Goal: Task Accomplishment & Management: Manage account settings

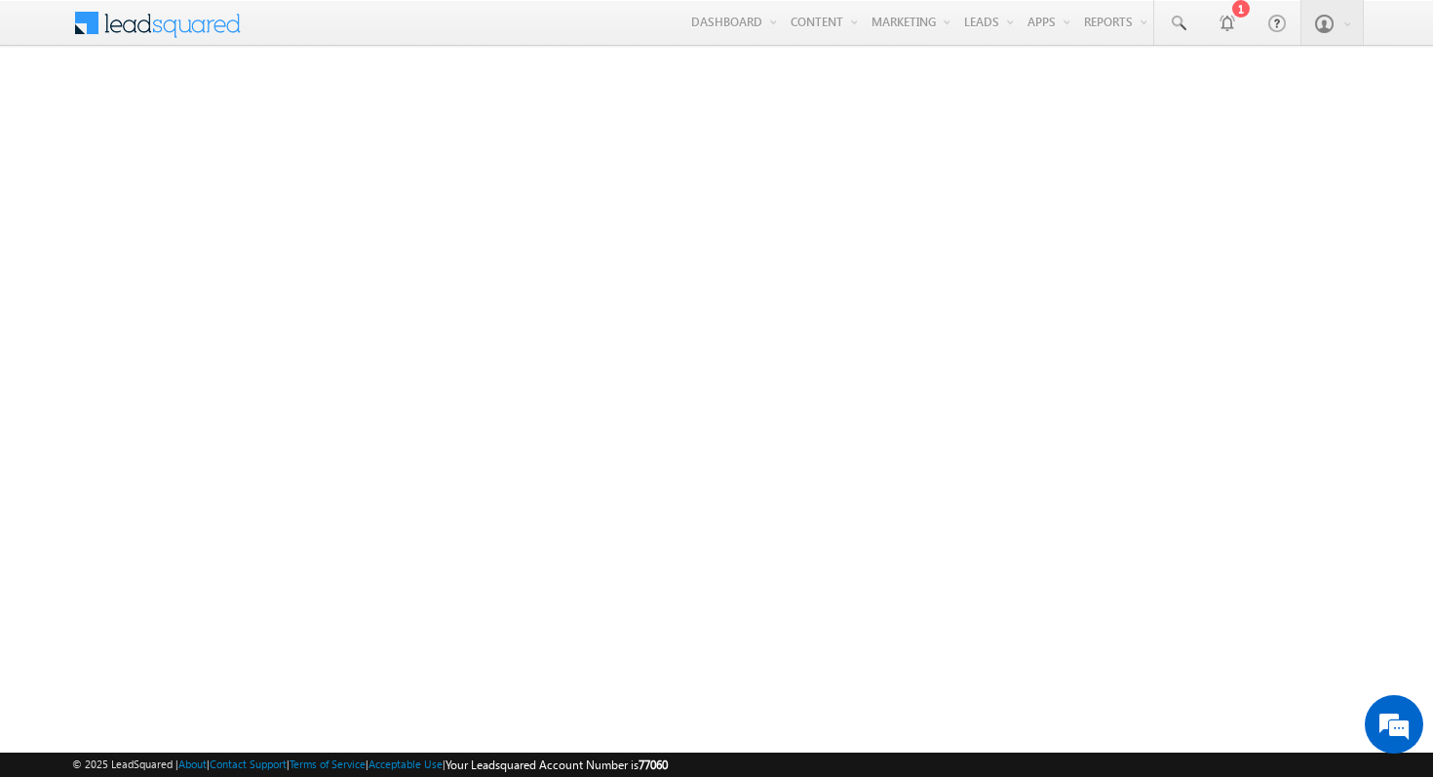
click at [145, 32] on span at bounding box center [169, 21] width 141 height 34
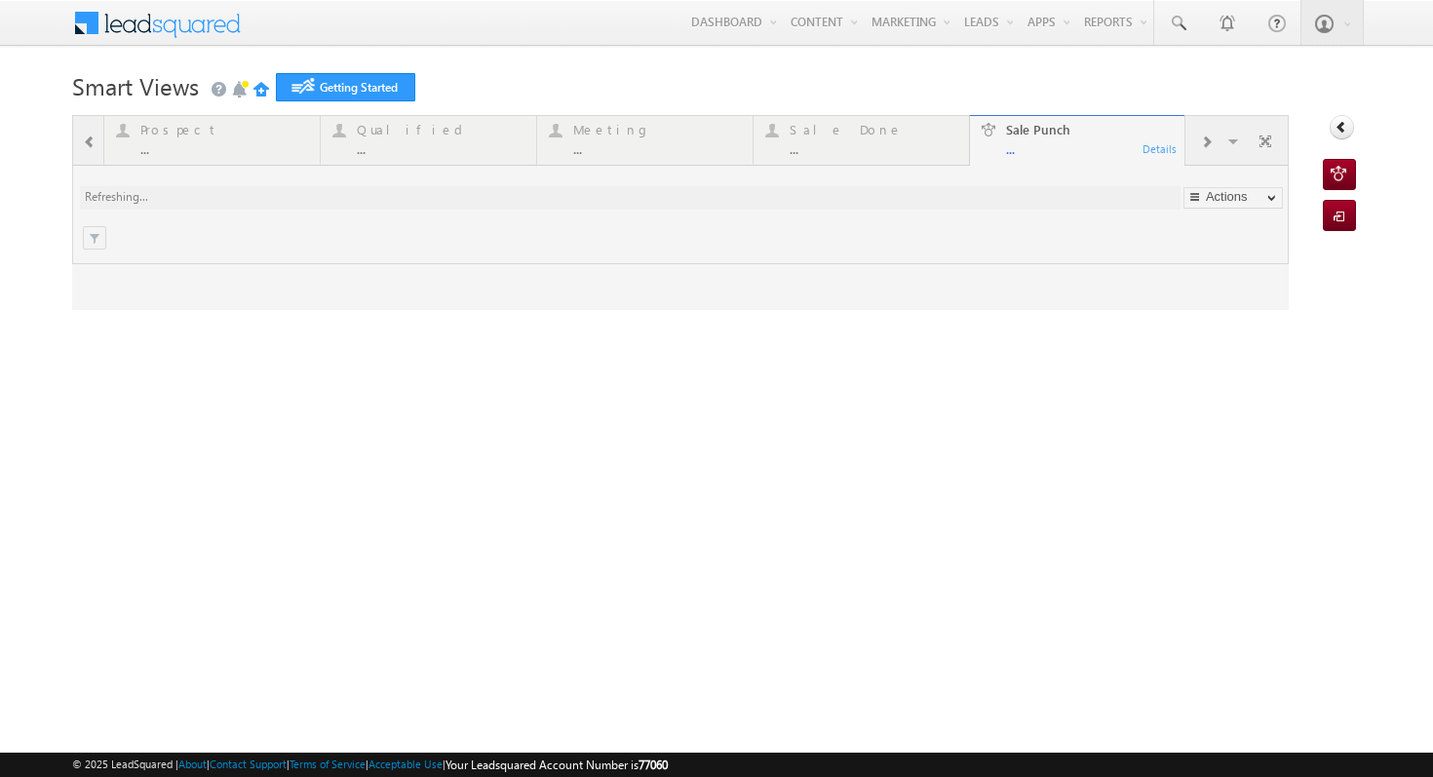
type input "Any Owner"
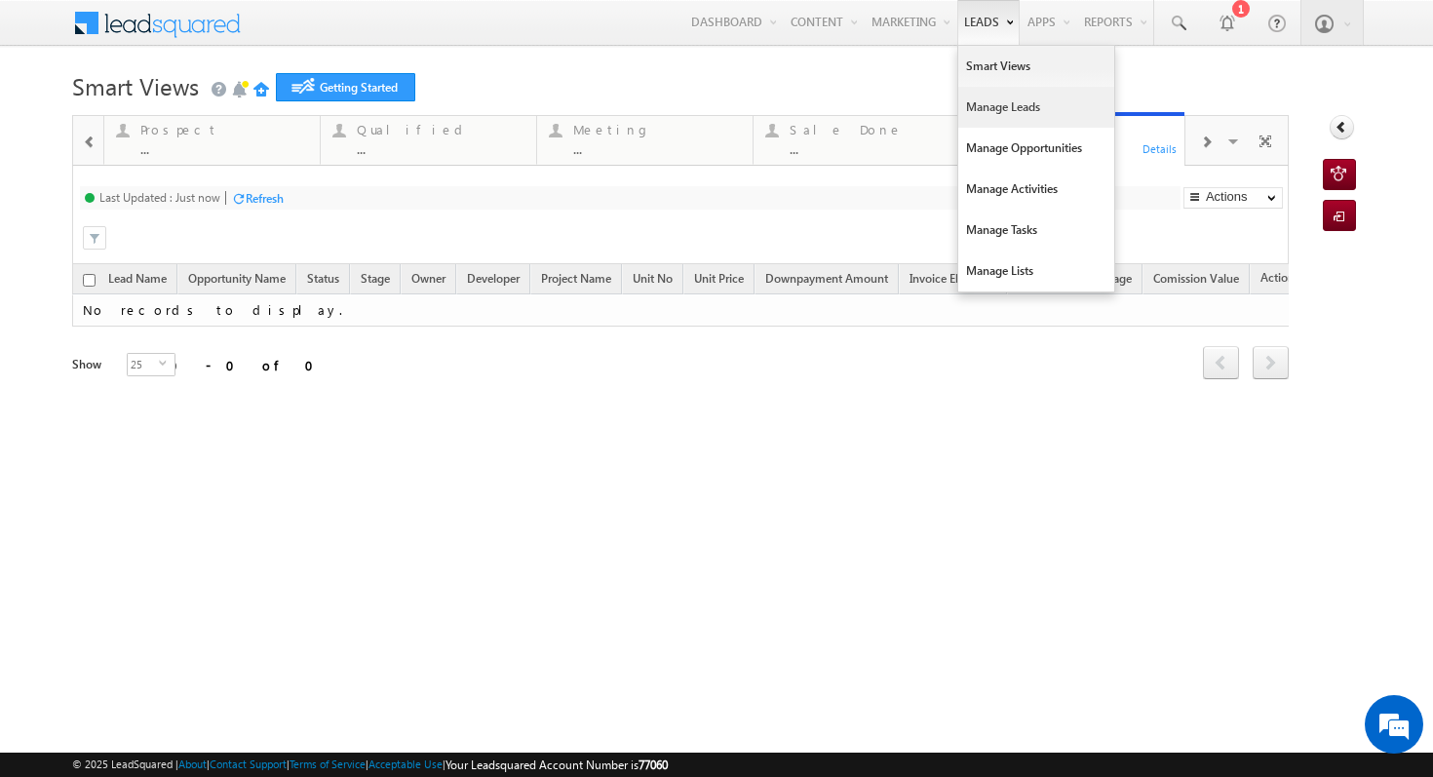
click at [1014, 113] on link "Manage Leads" at bounding box center [1036, 107] width 156 height 41
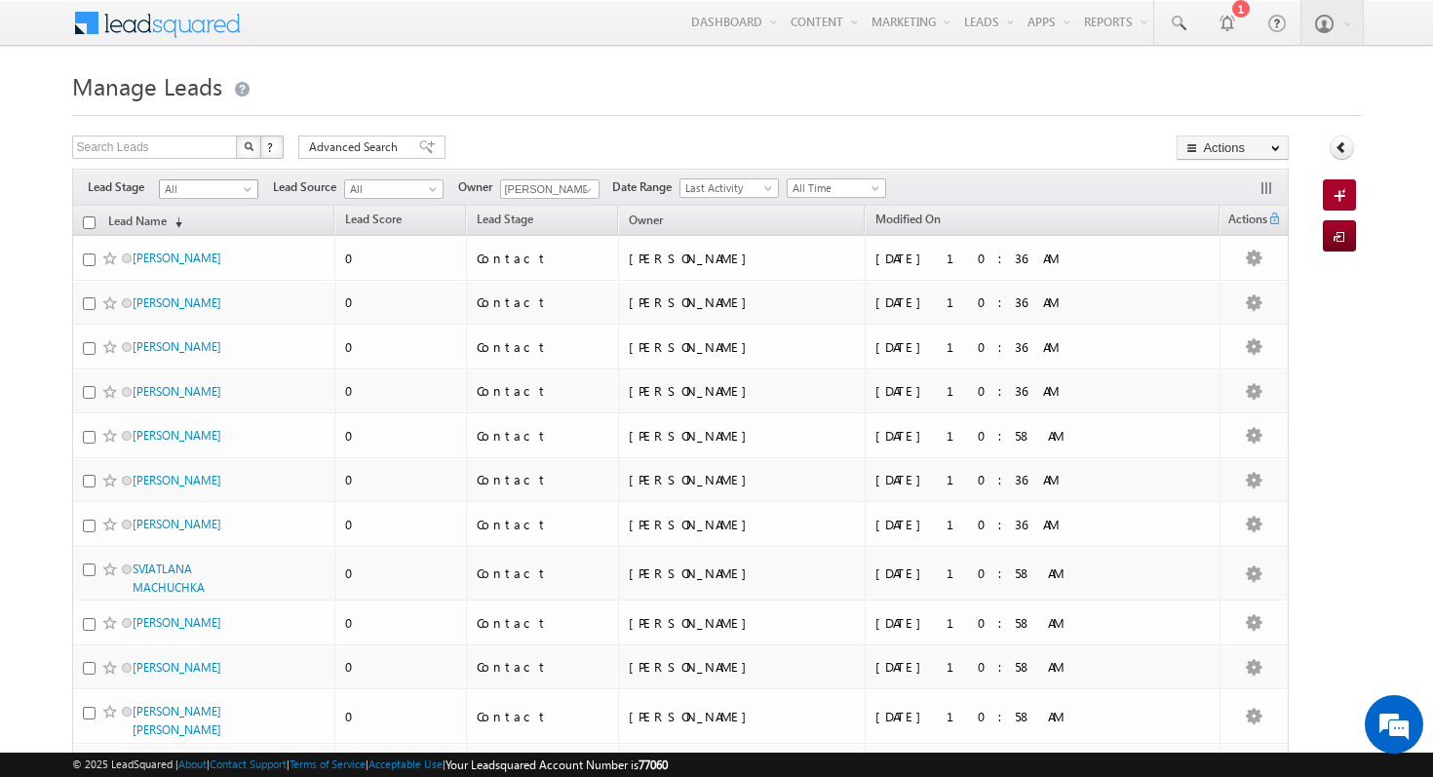
click at [243, 187] on span at bounding box center [250, 193] width 16 height 16
click at [587, 96] on h1 "Manage Leads" at bounding box center [716, 84] width 1289 height 38
click at [93, 222] on input "checkbox" at bounding box center [89, 222] width 13 height 13
checkbox input "true"
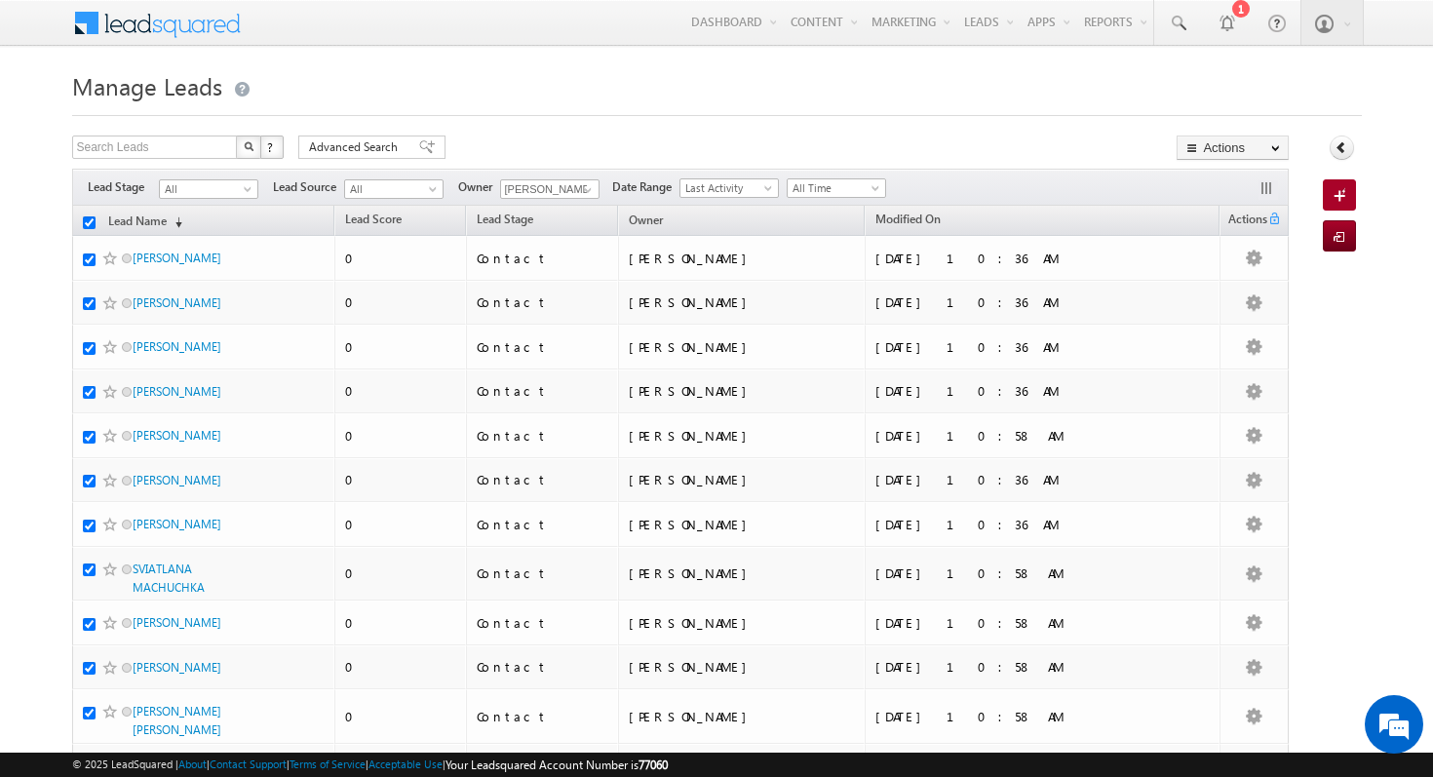
checkbox input "true"
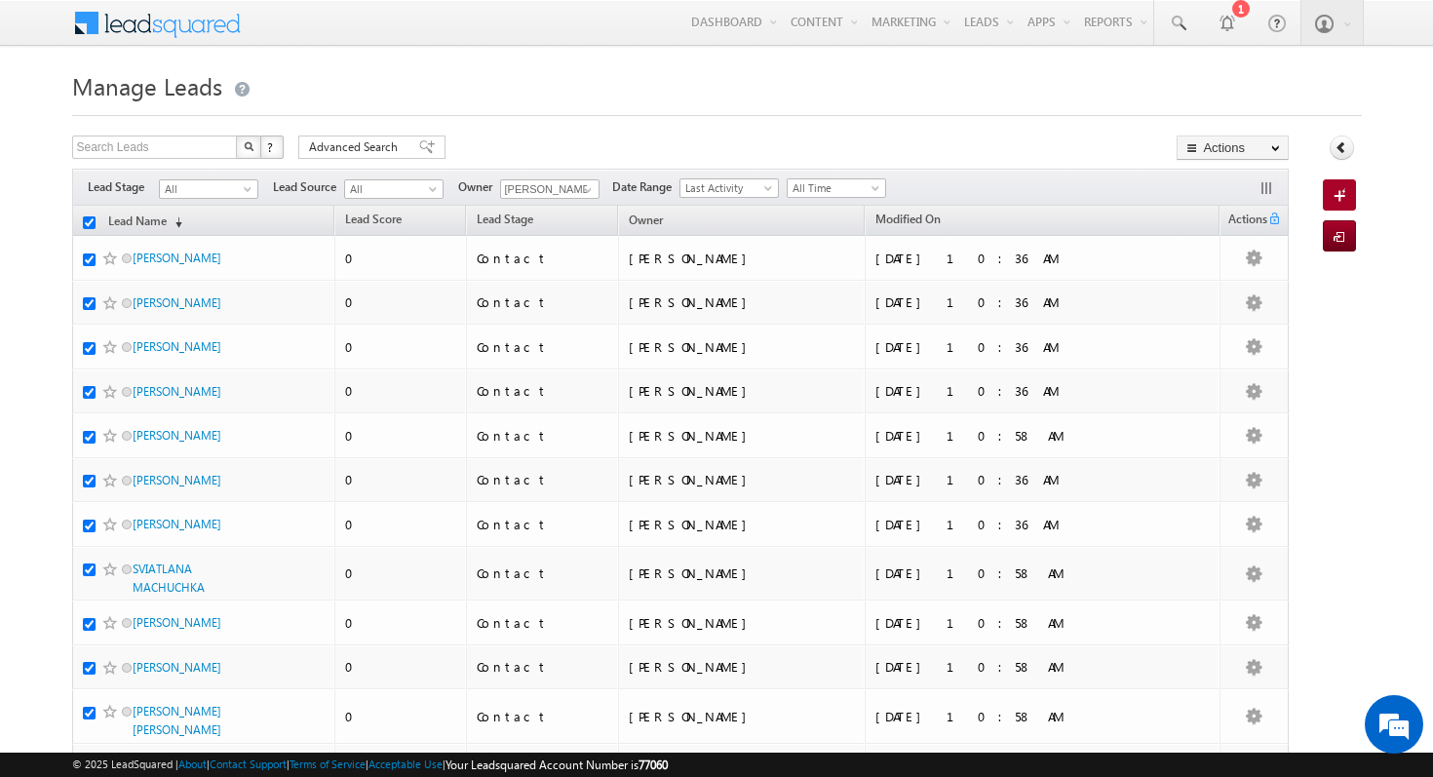
checkbox input "true"
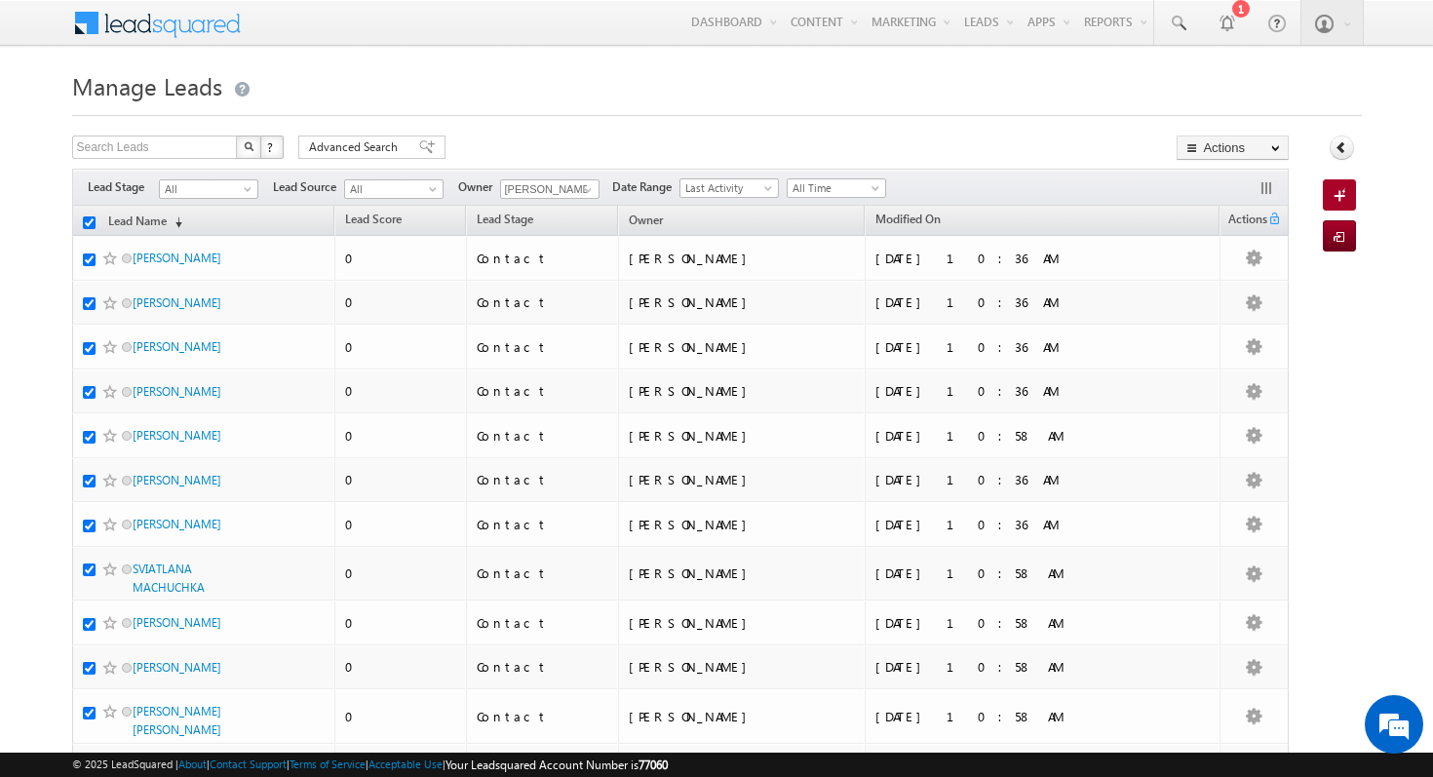
checkbox input "true"
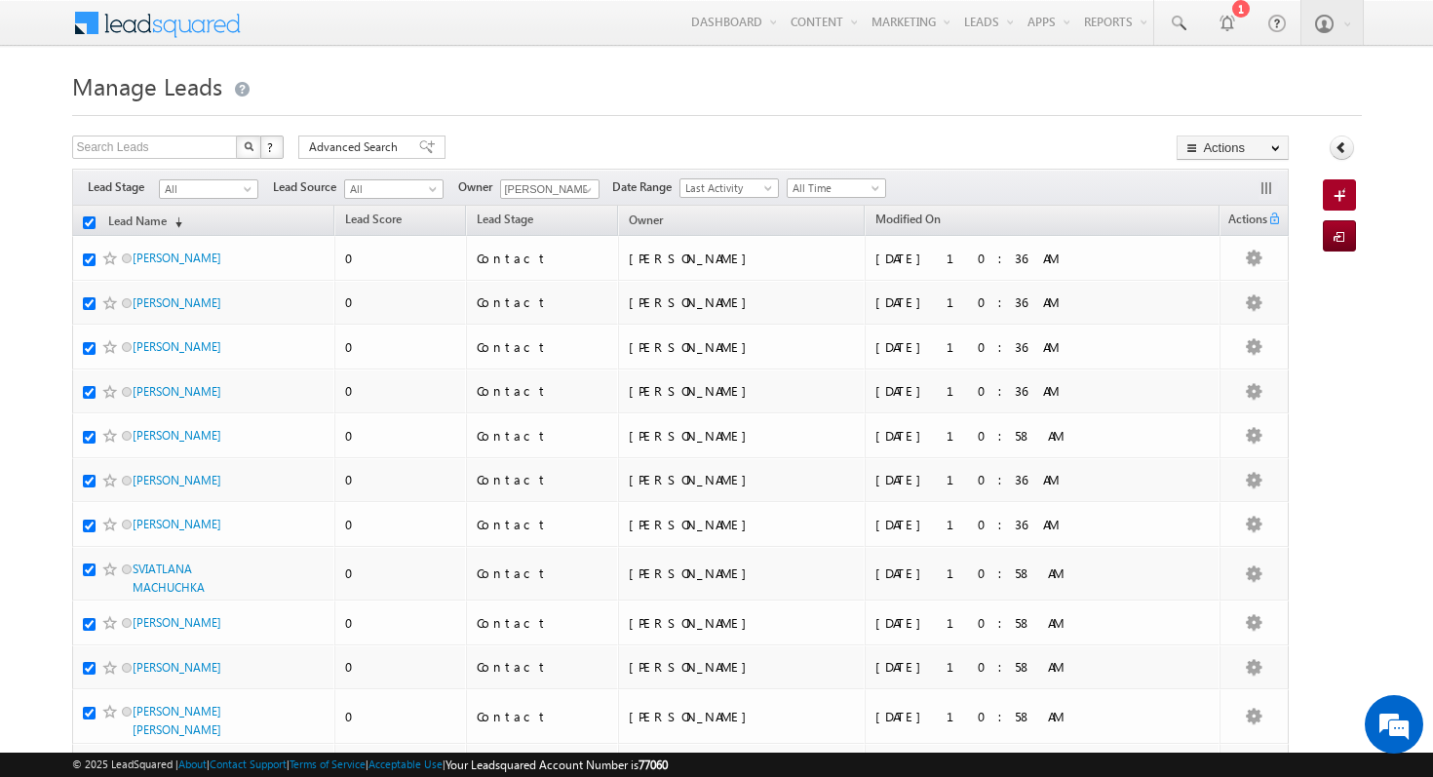
checkbox input "true"
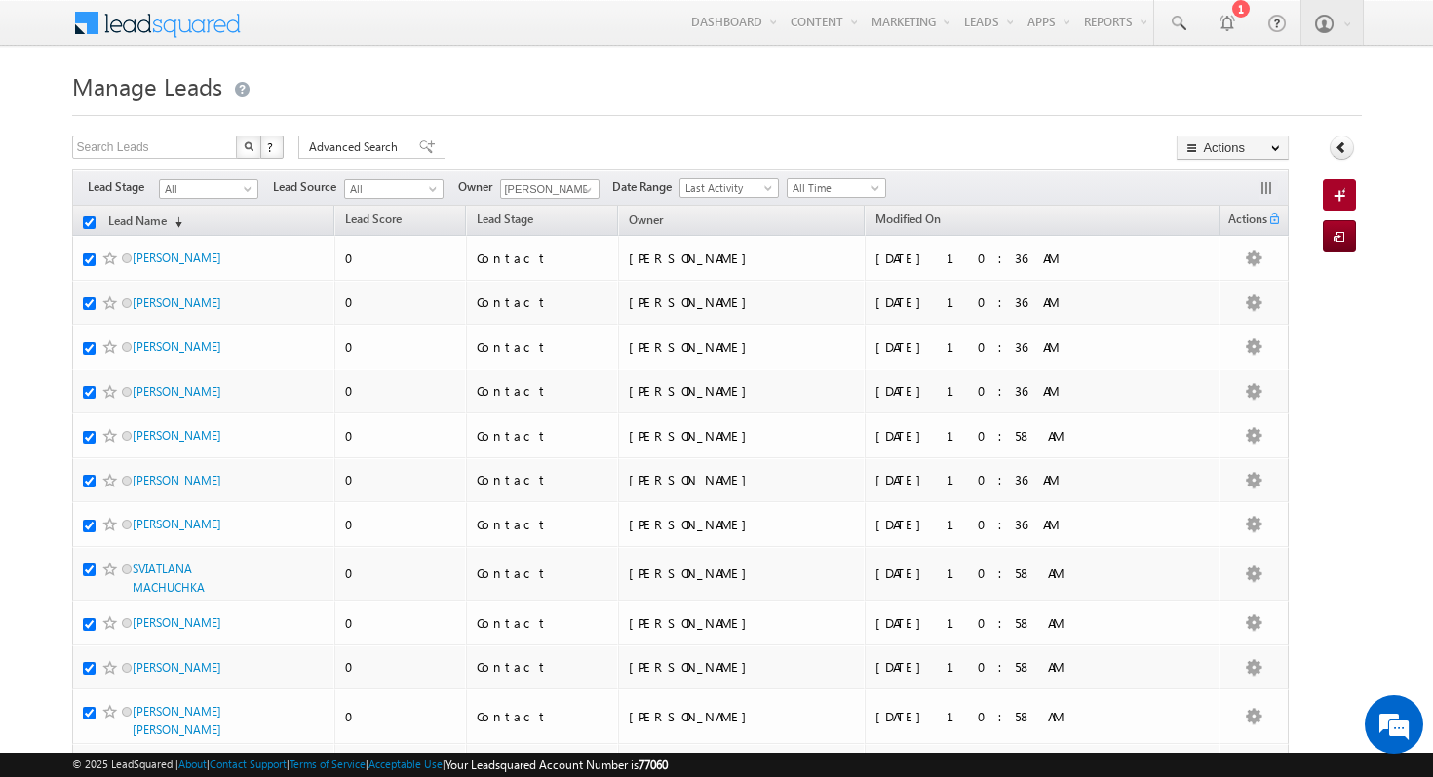
checkbox input "true"
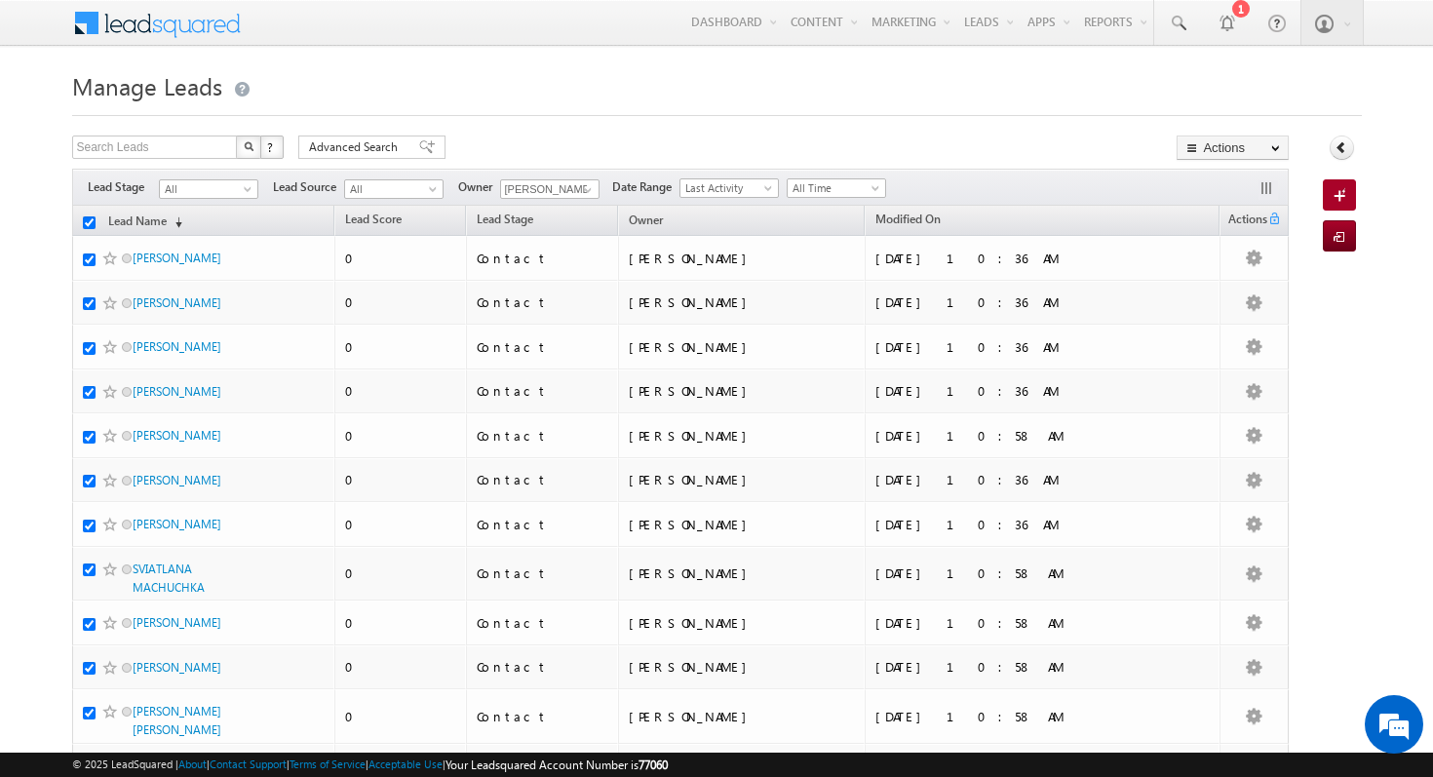
checkbox input "true"
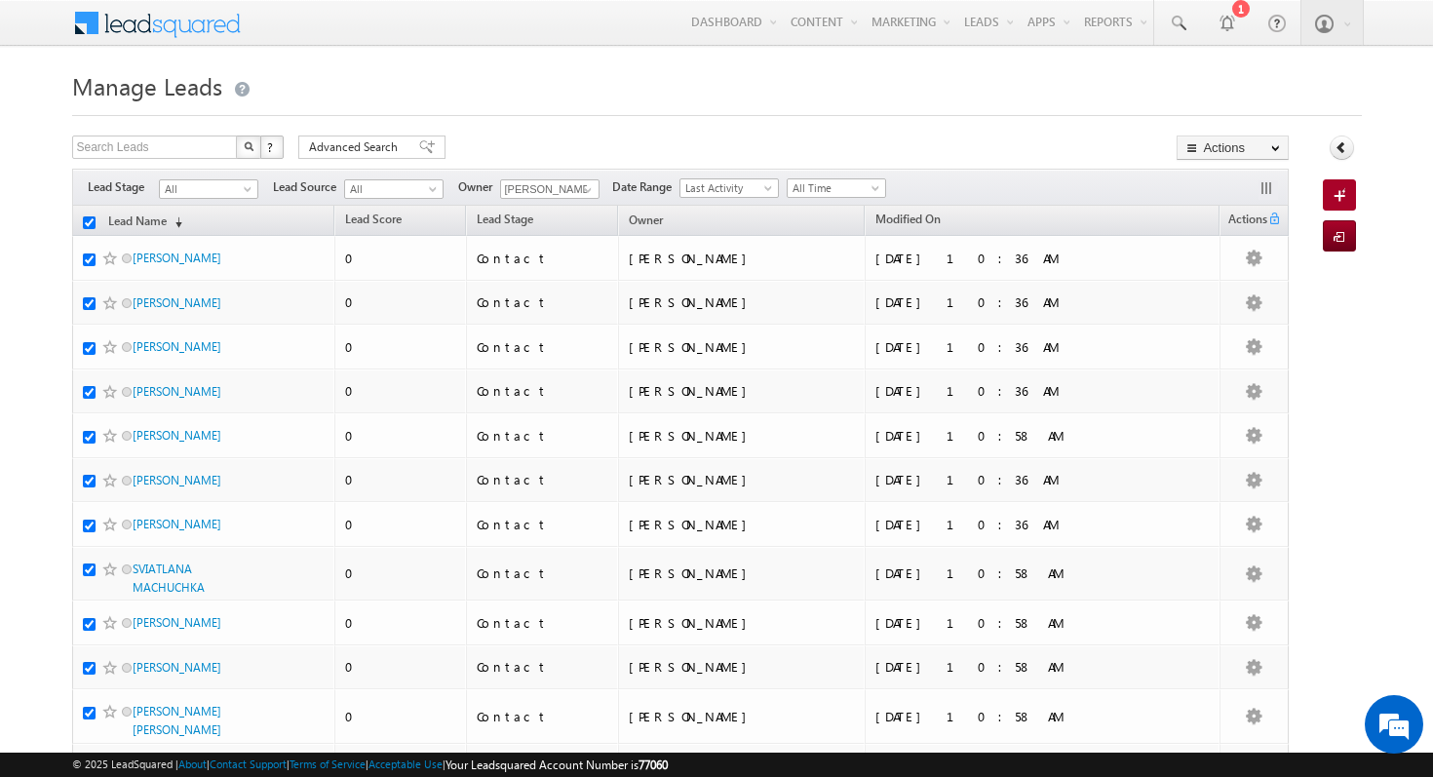
checkbox input "true"
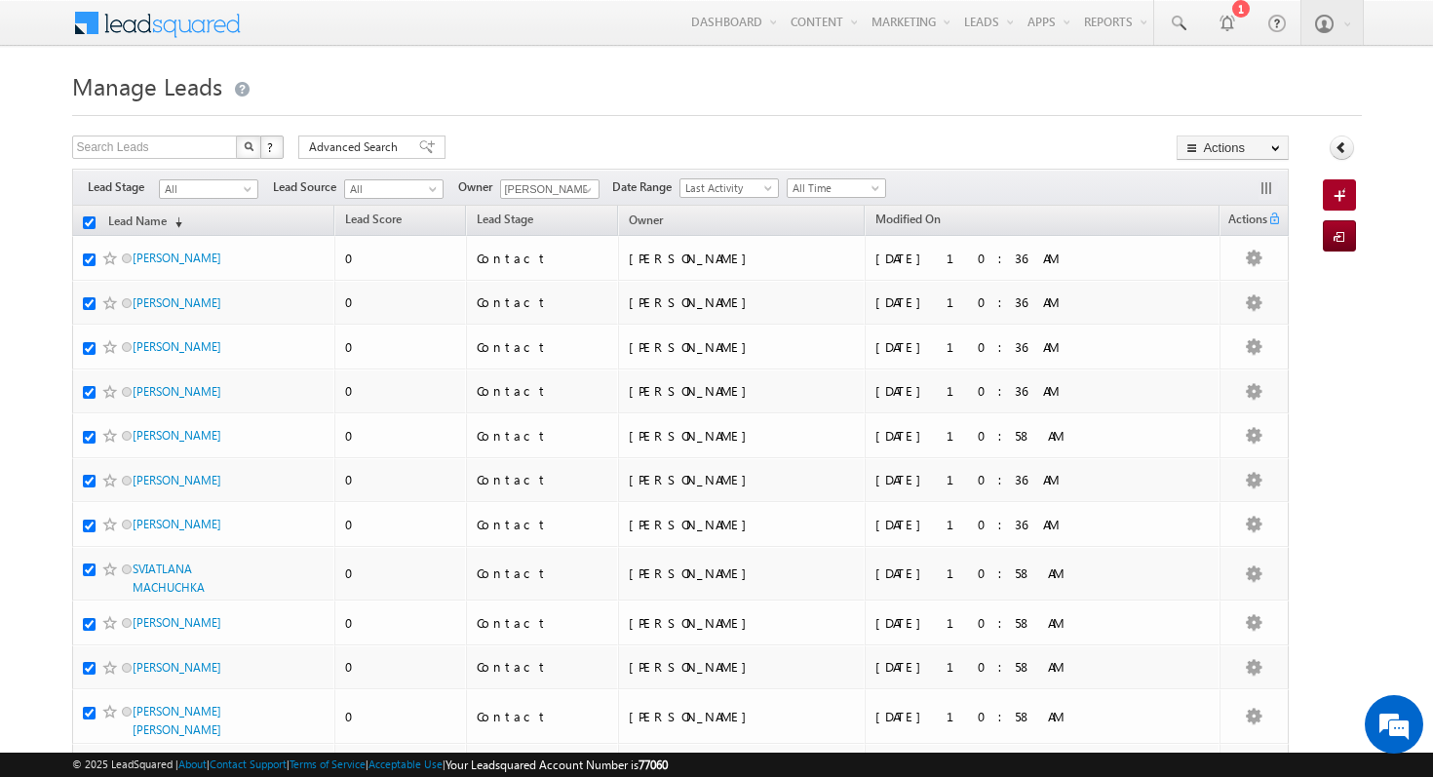
checkbox input "true"
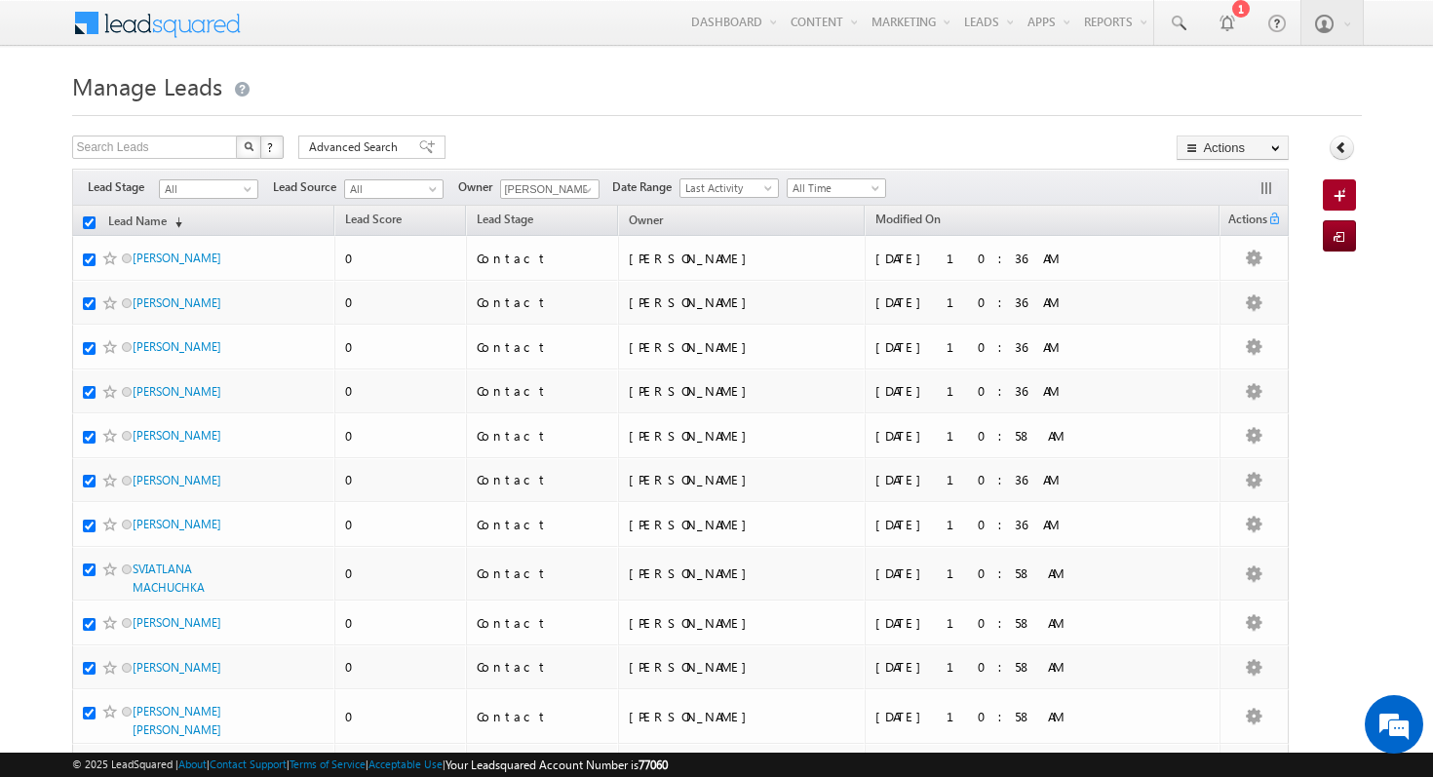
checkbox input "true"
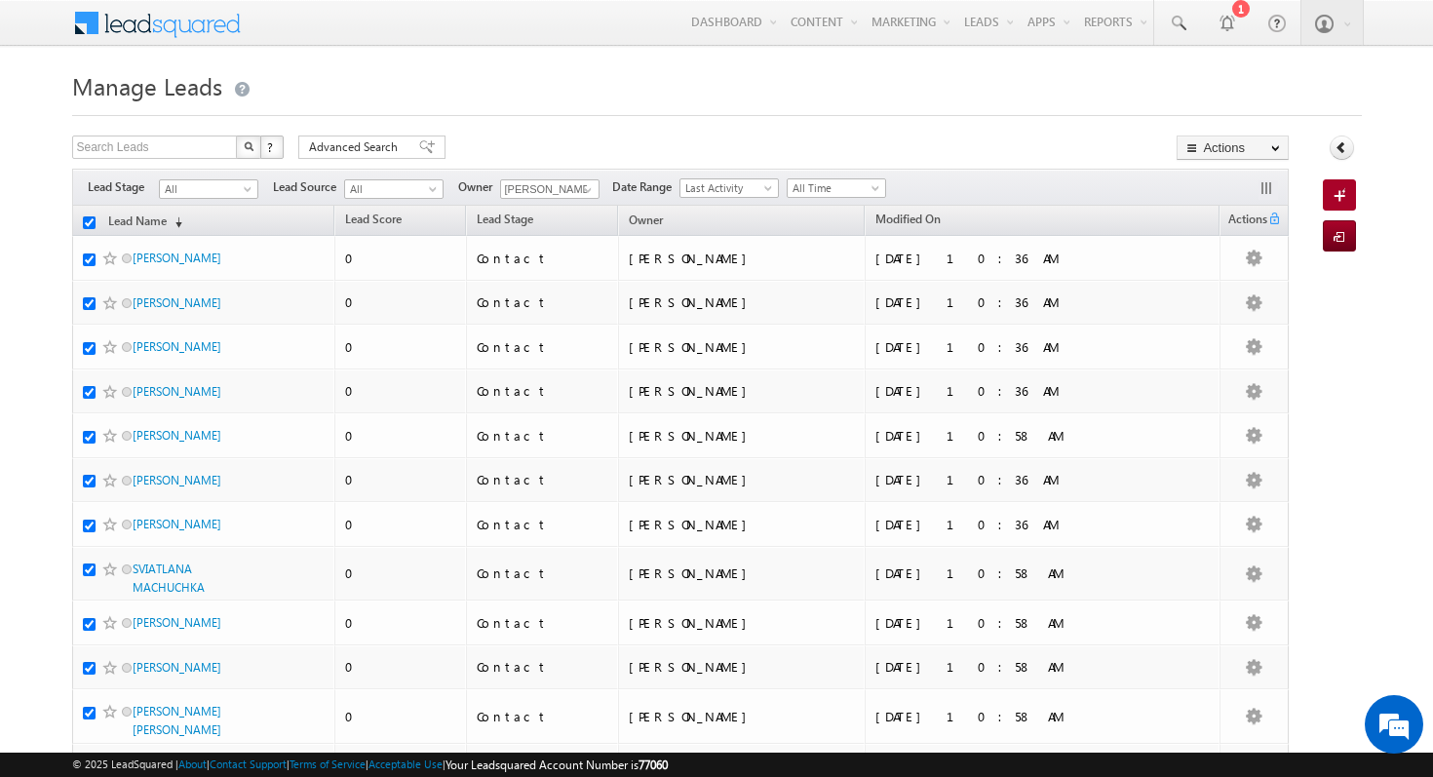
checkbox input "true"
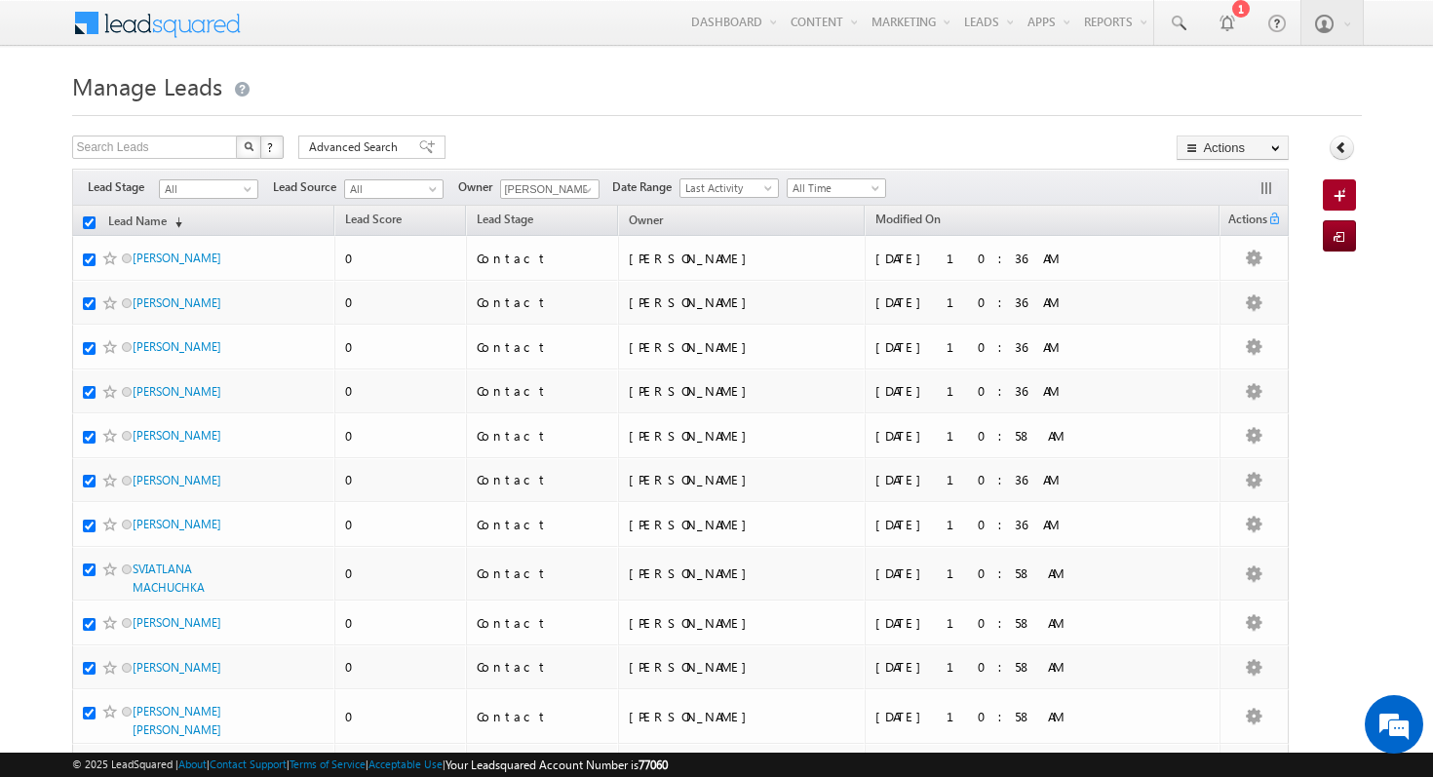
checkbox input "true"
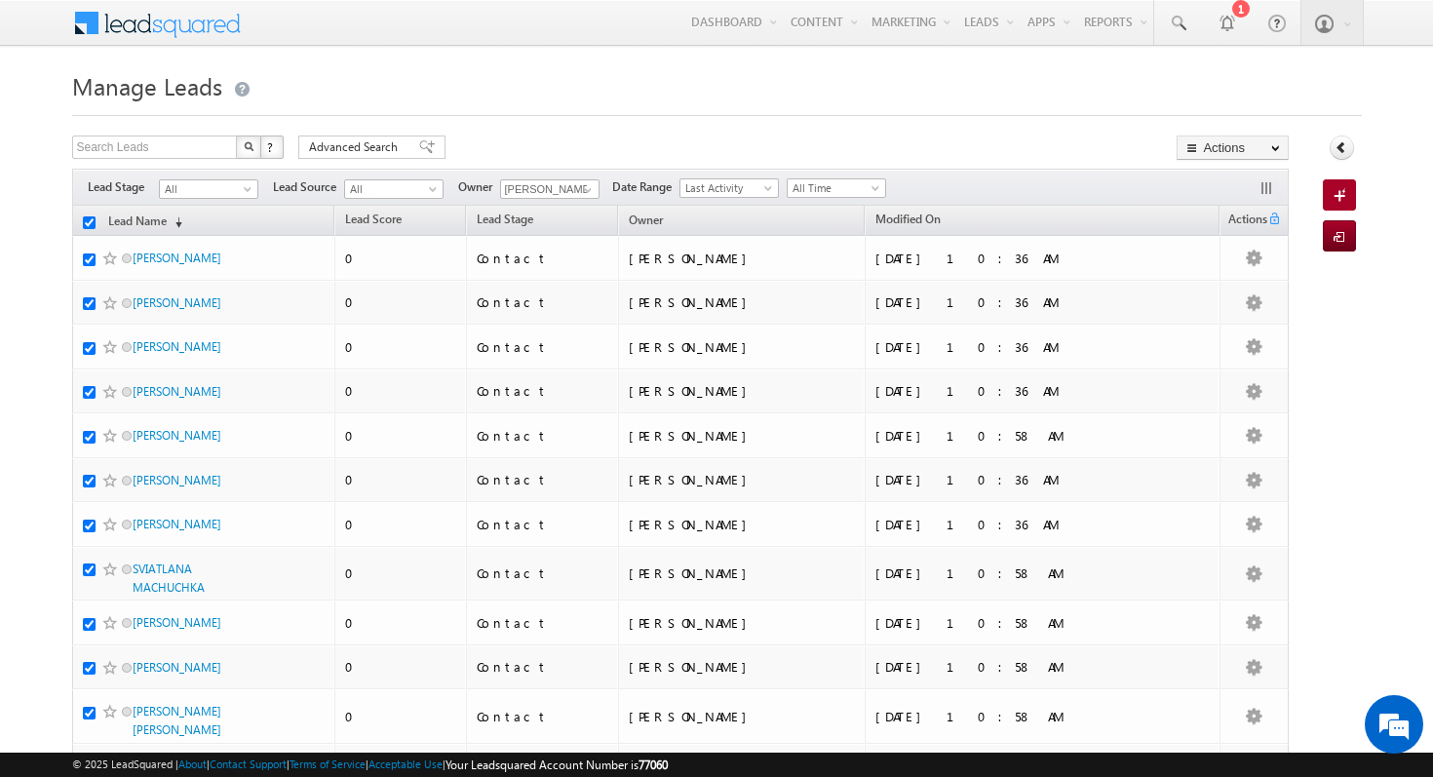
checkbox input "true"
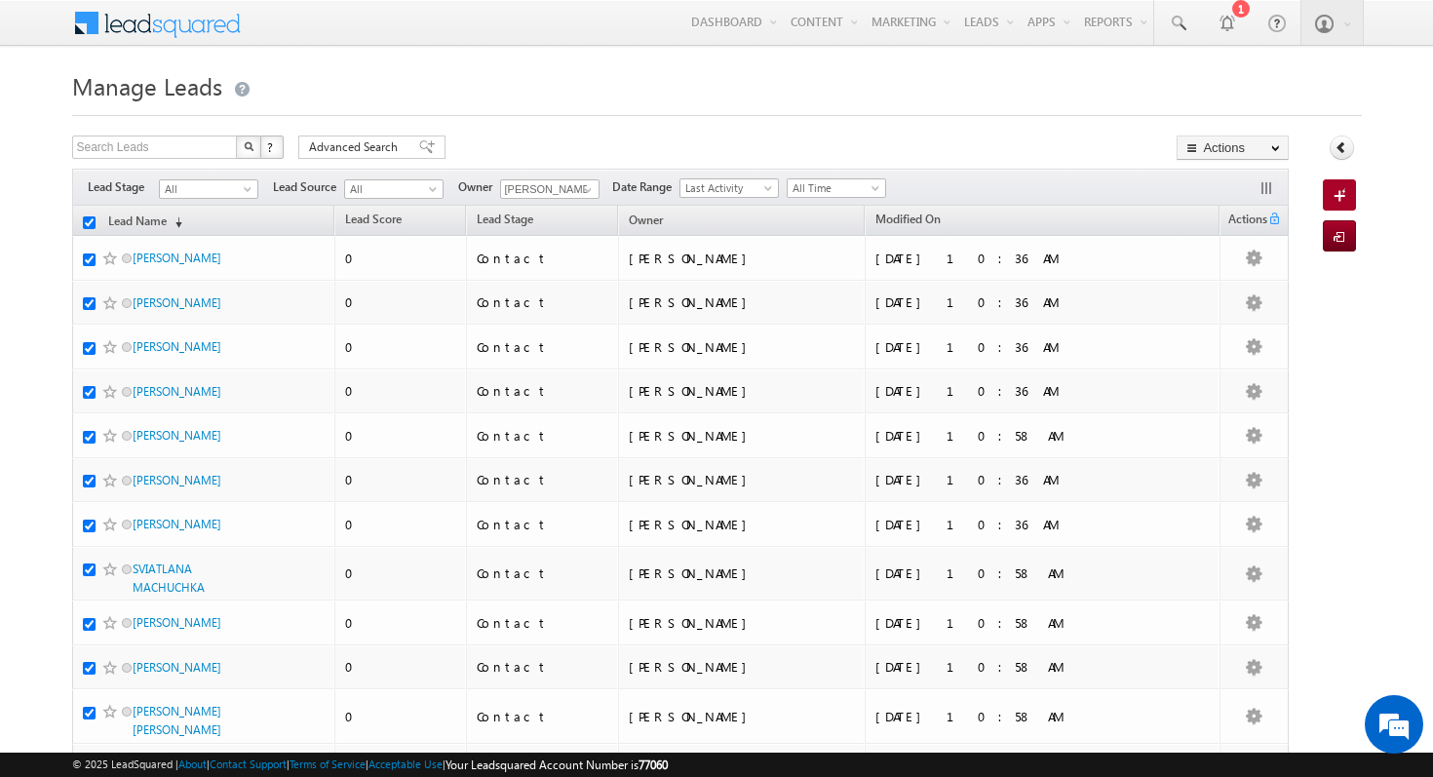
checkbox input "true"
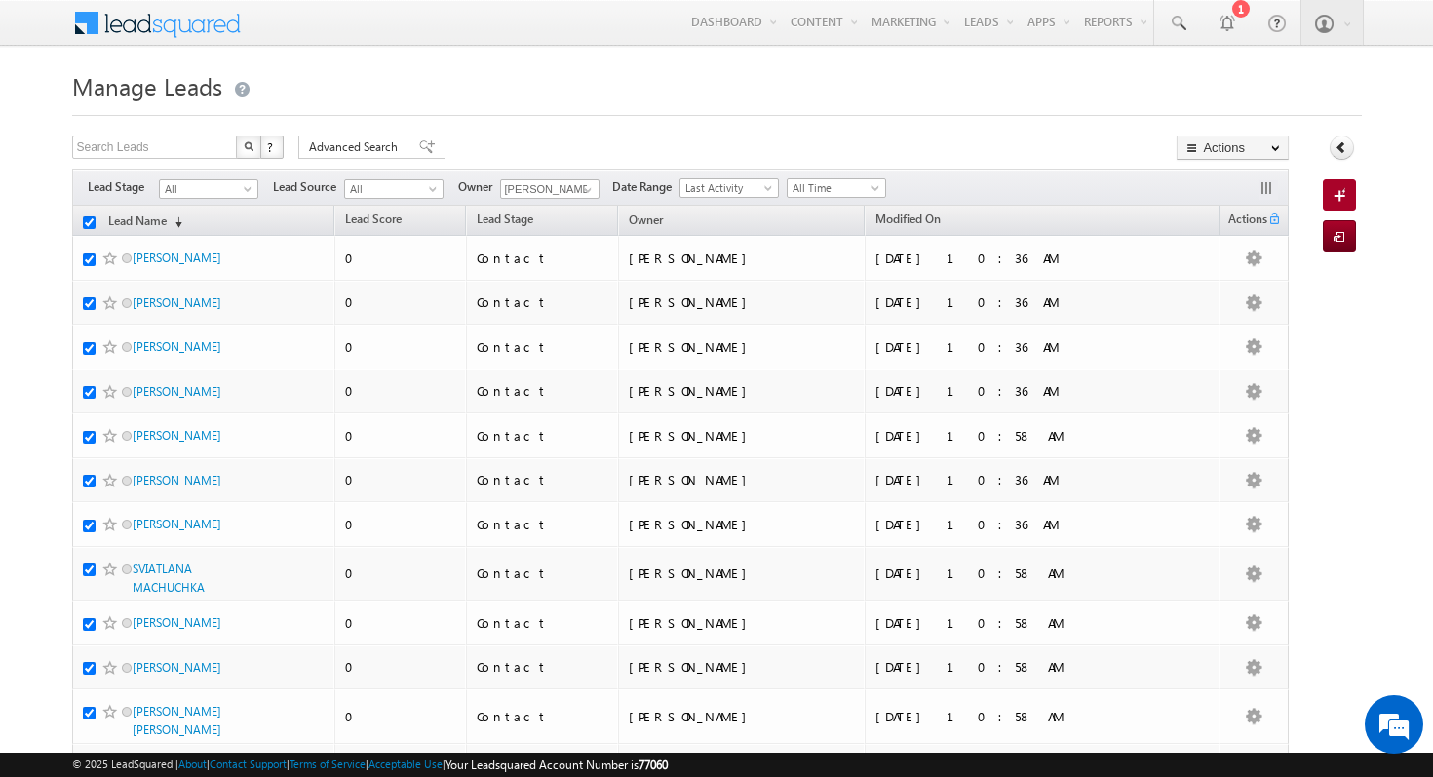
checkbox input "true"
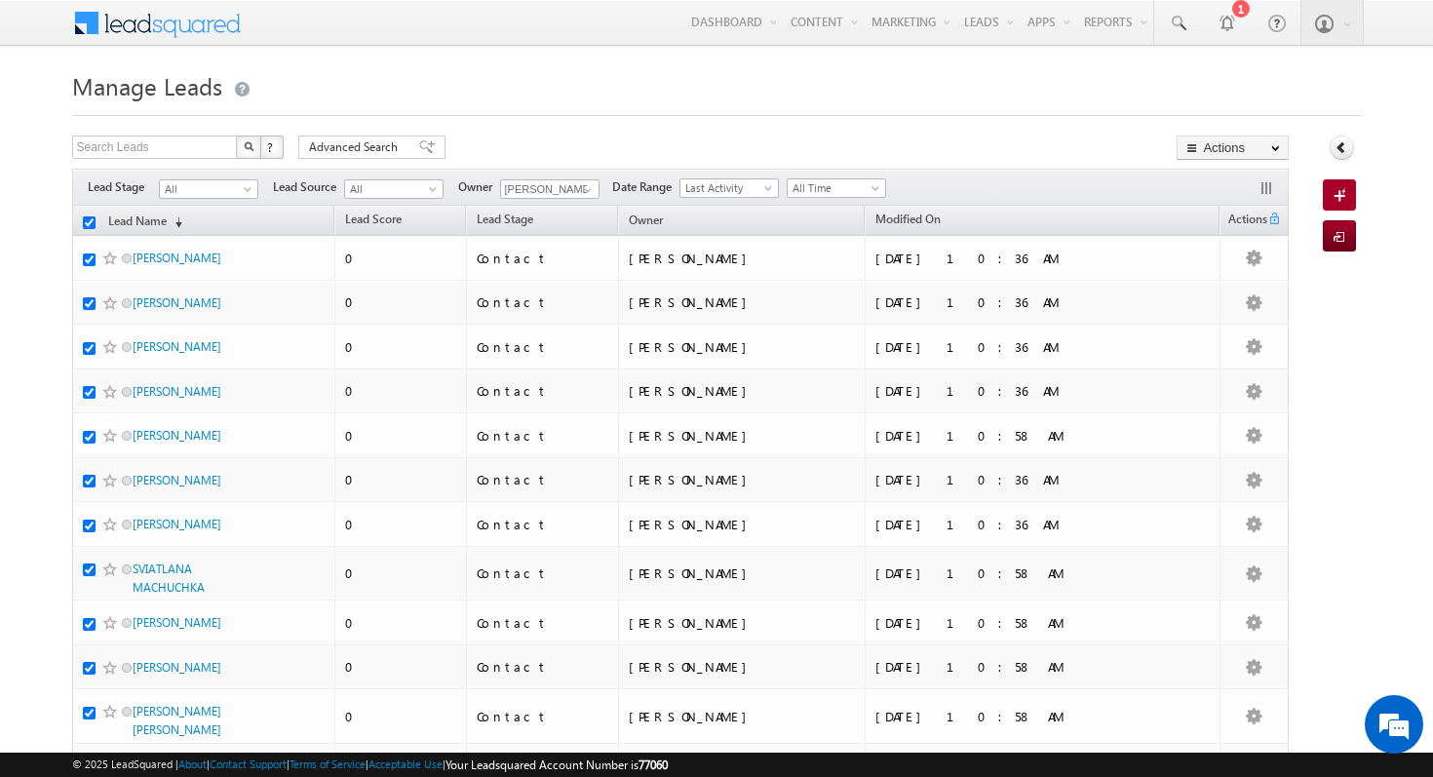
checkbox input "true"
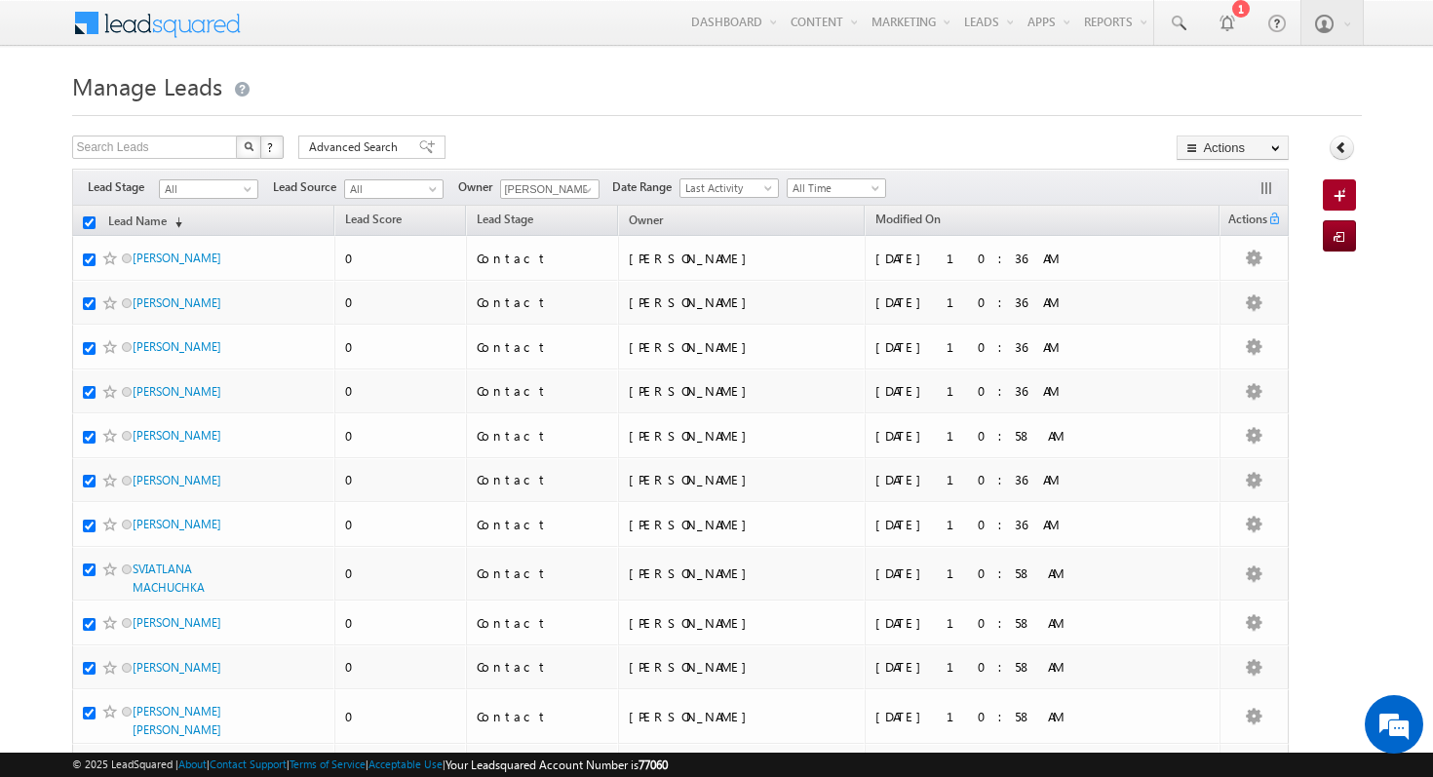
checkbox input "true"
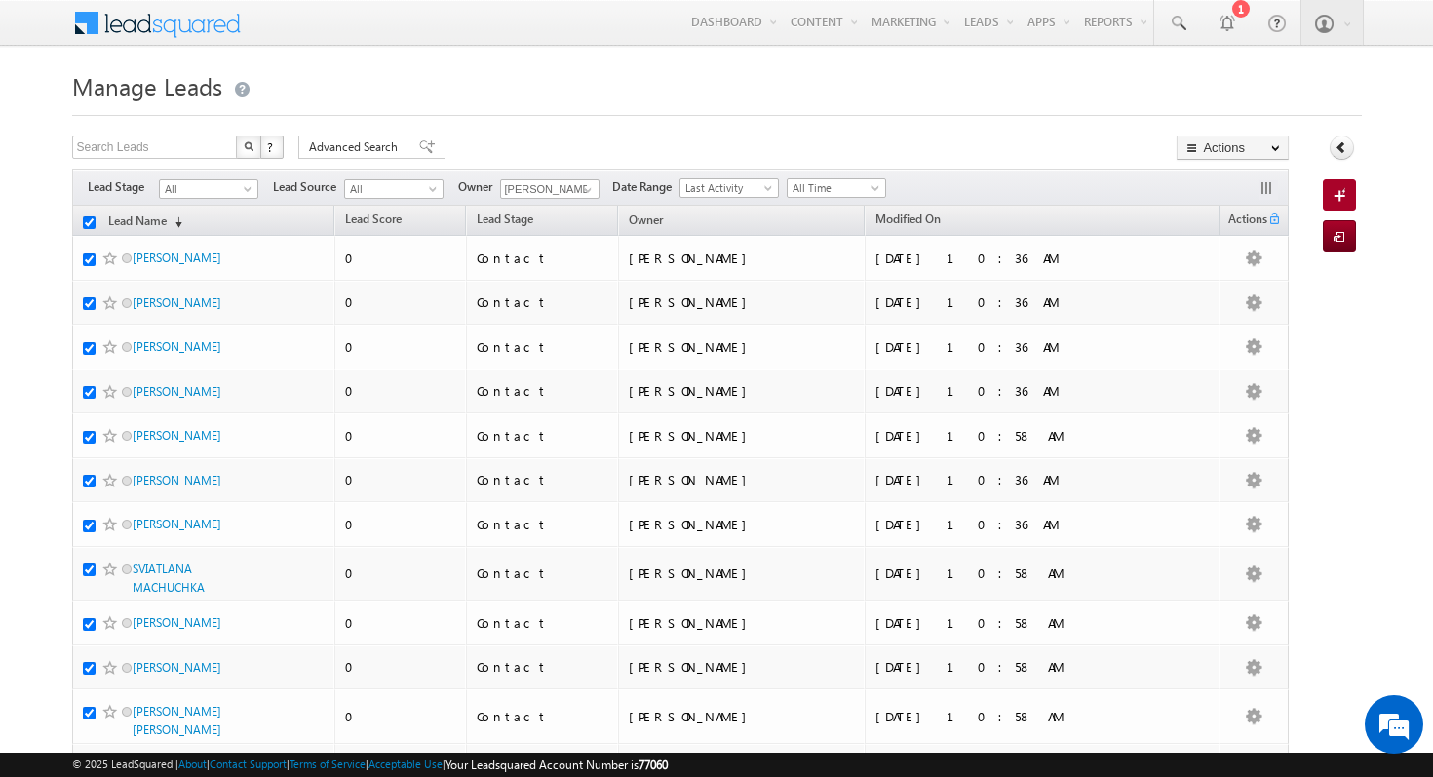
checkbox input "true"
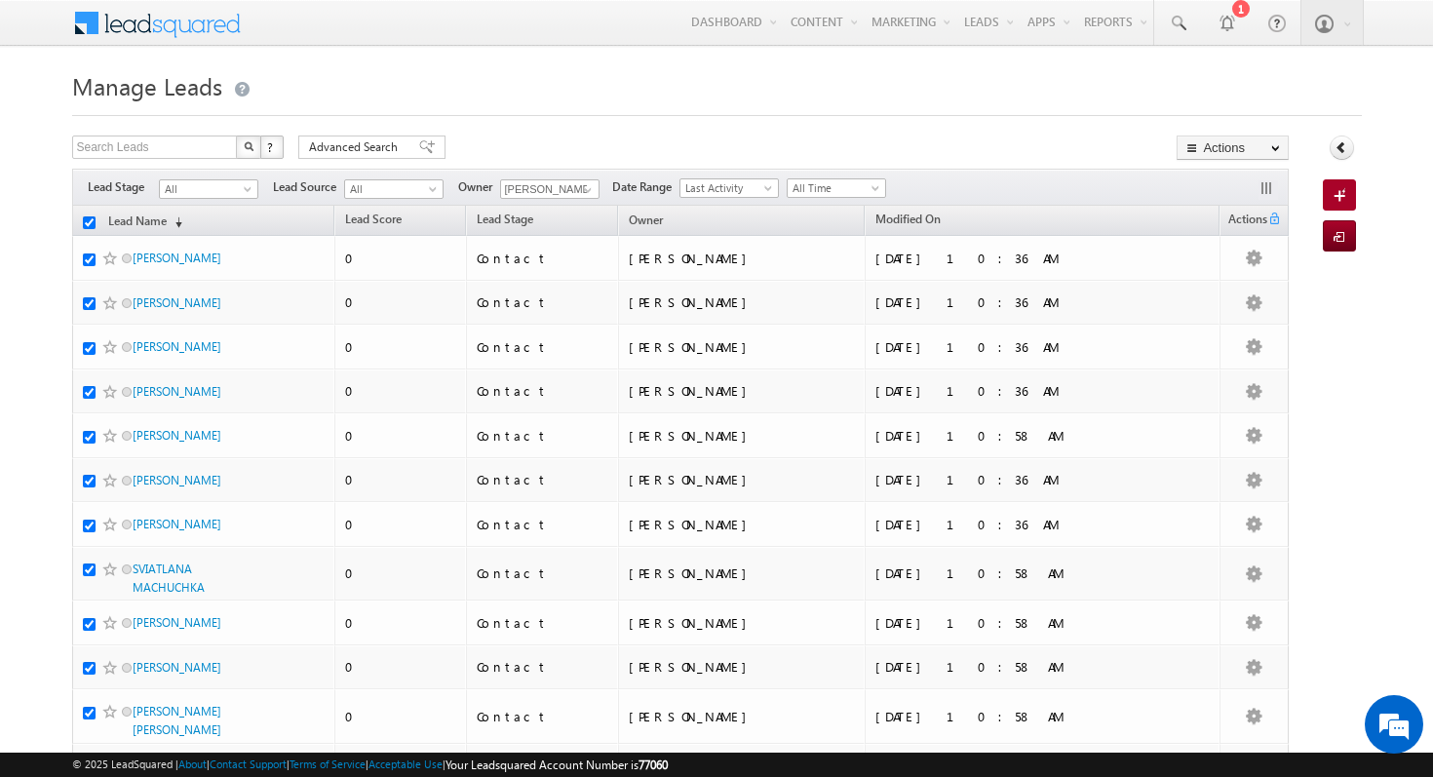
checkbox input "true"
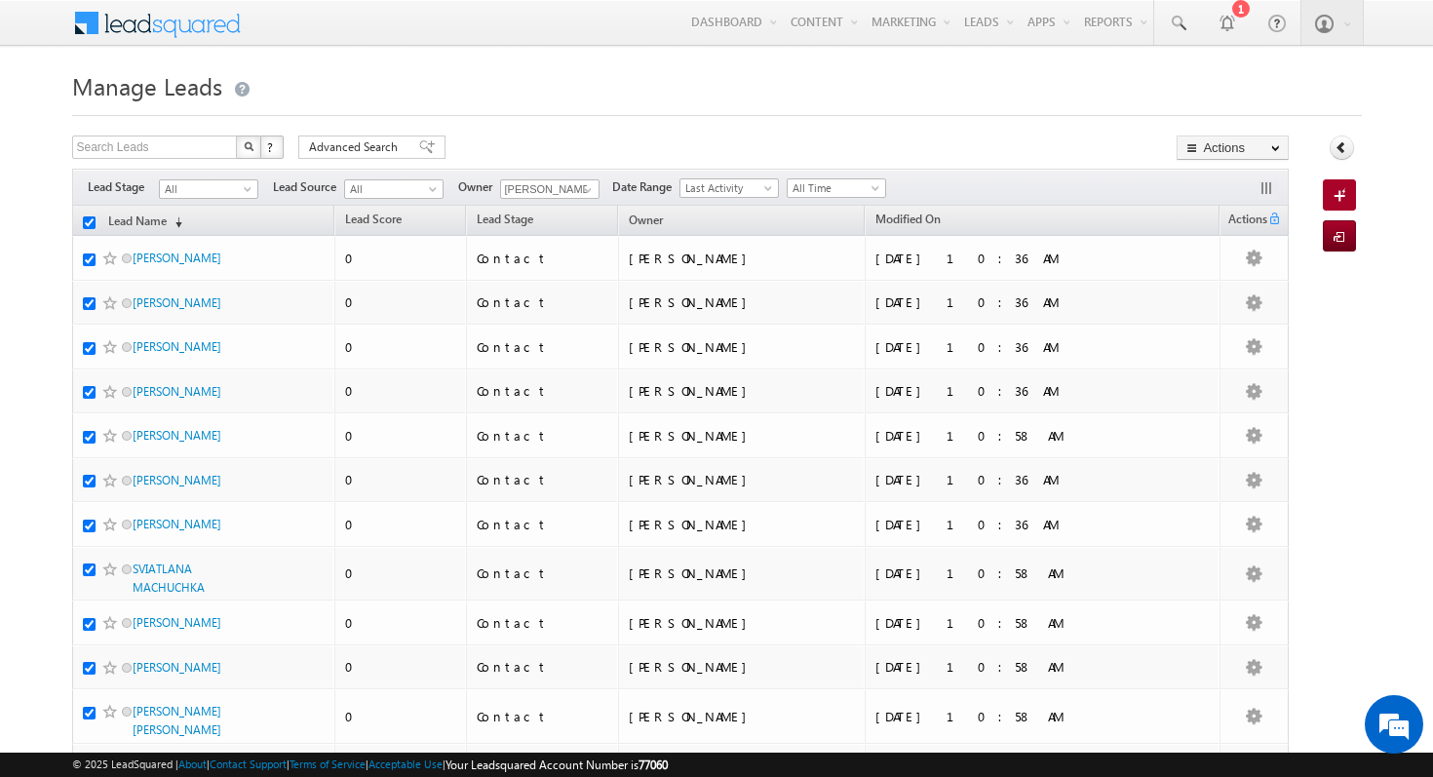
checkbox input "true"
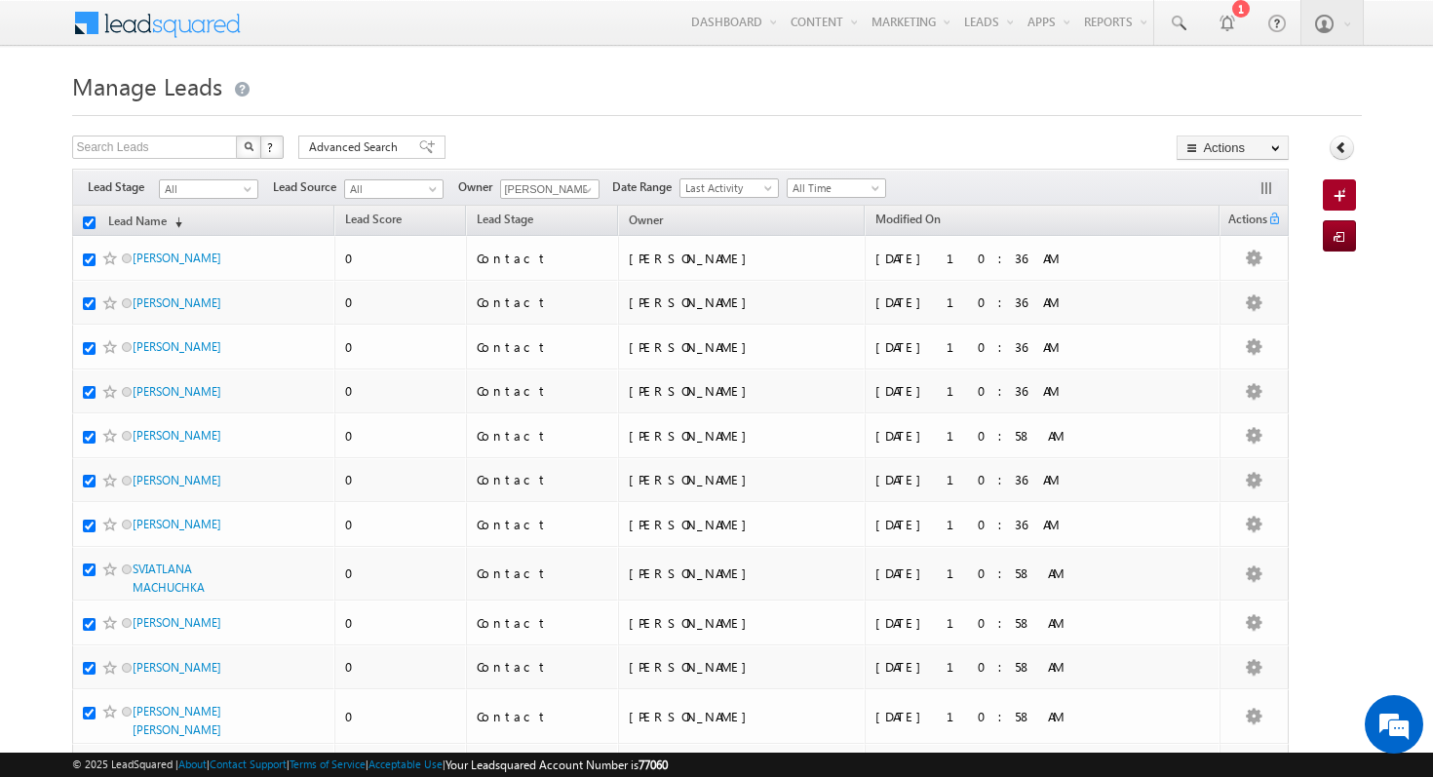
checkbox input "true"
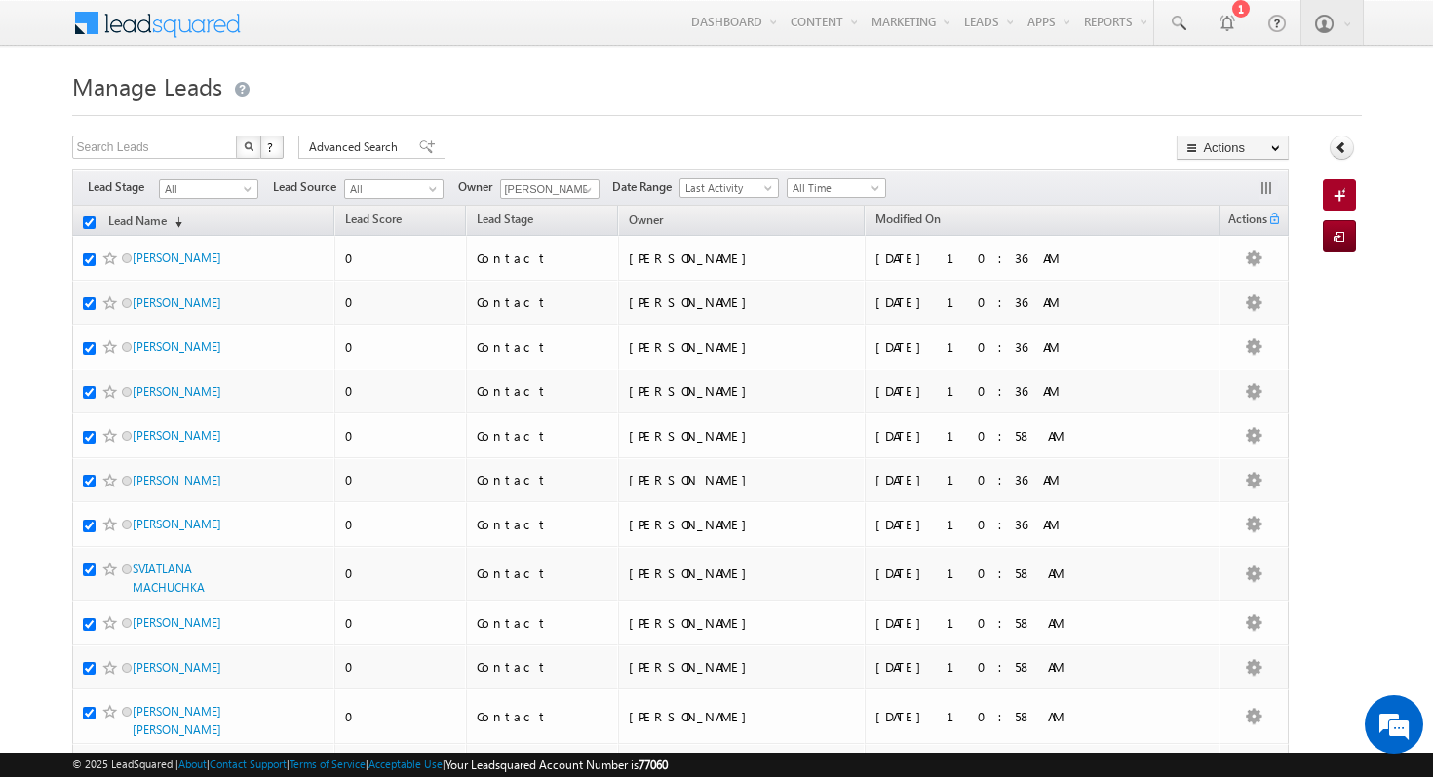
checkbox input "true"
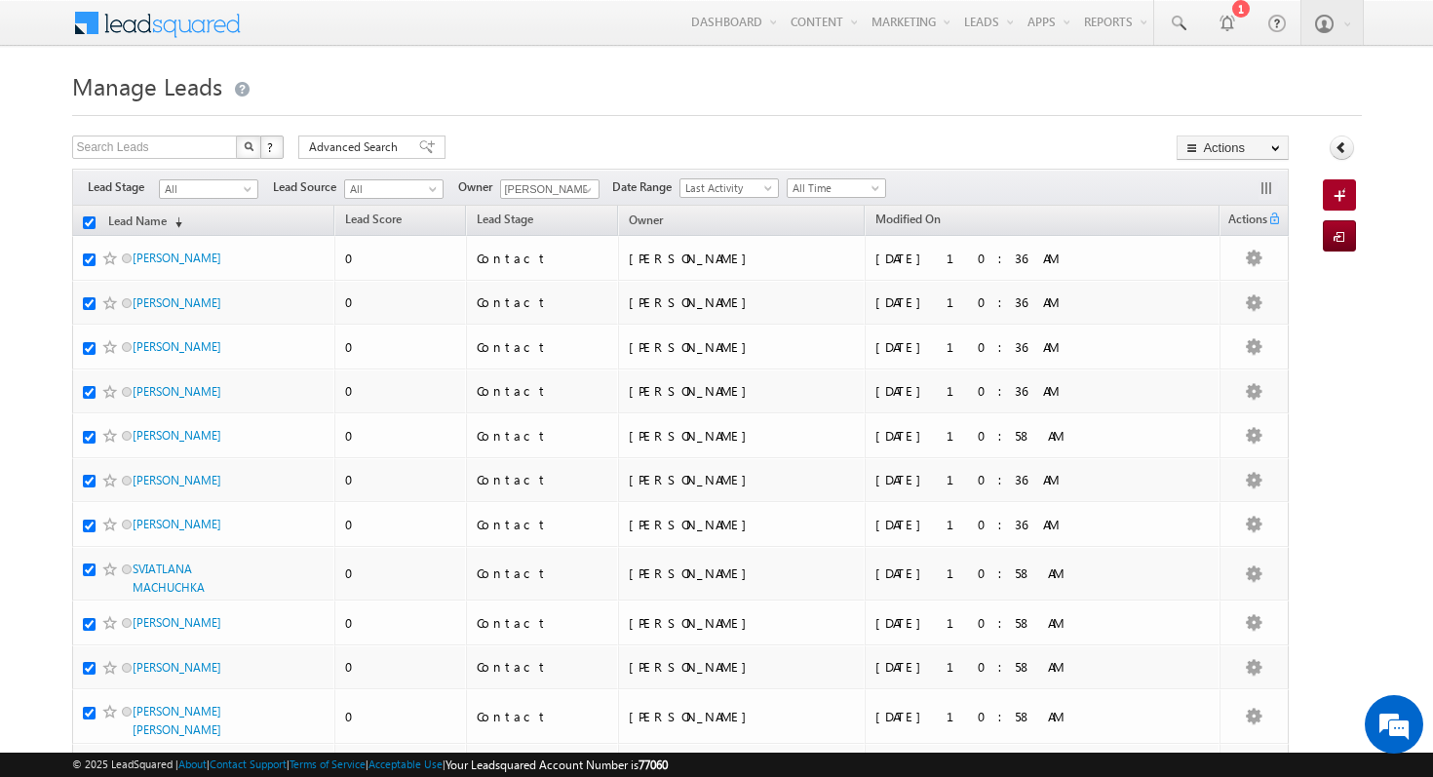
checkbox input "true"
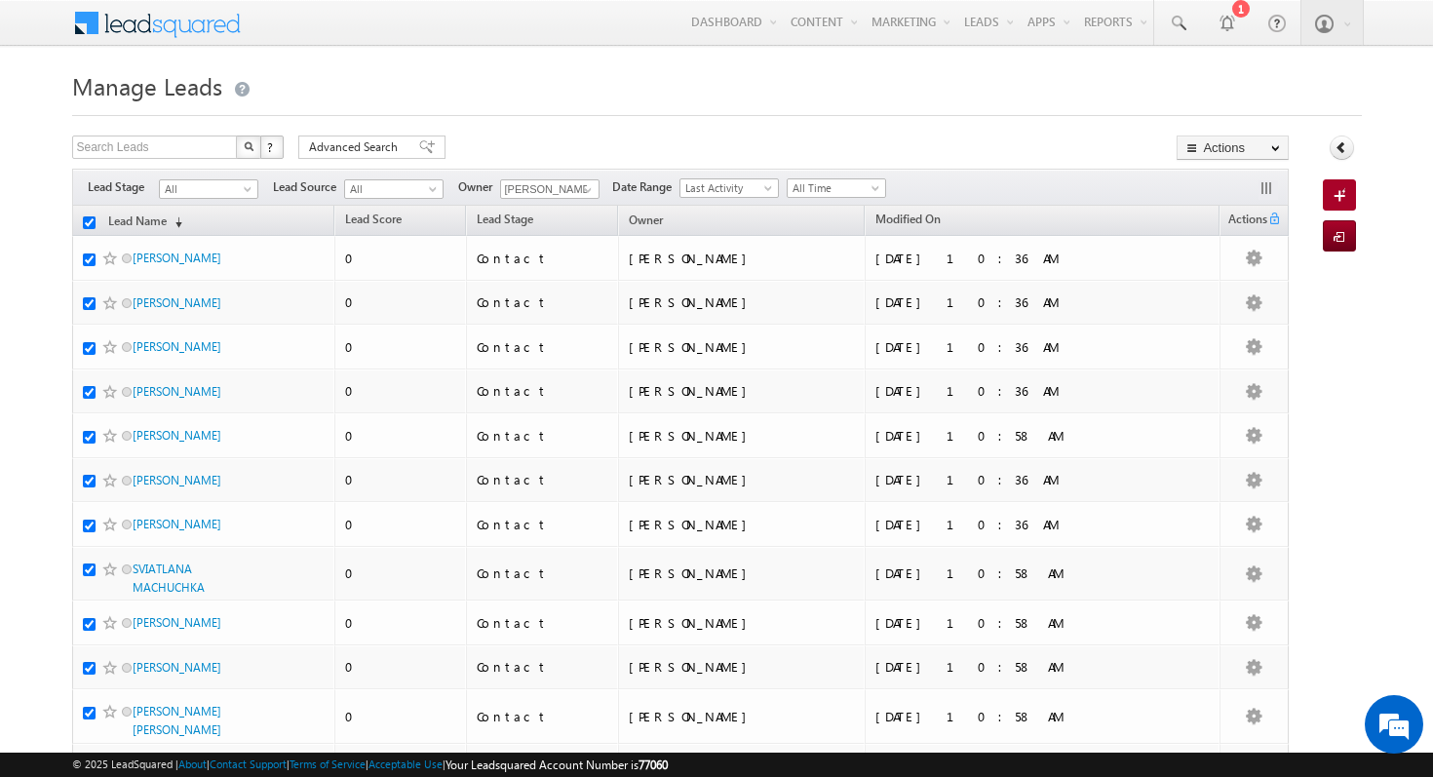
checkbox input "true"
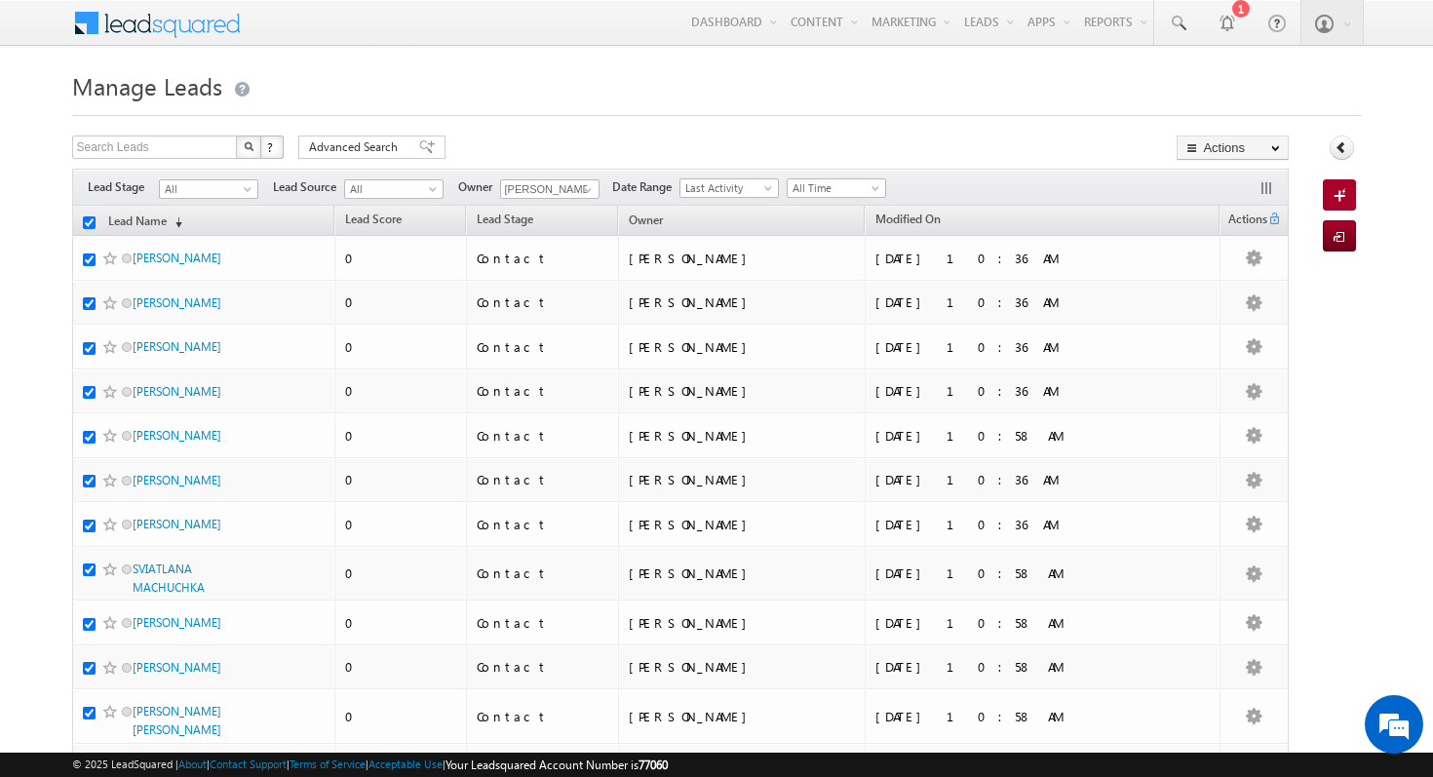
checkbox input "true"
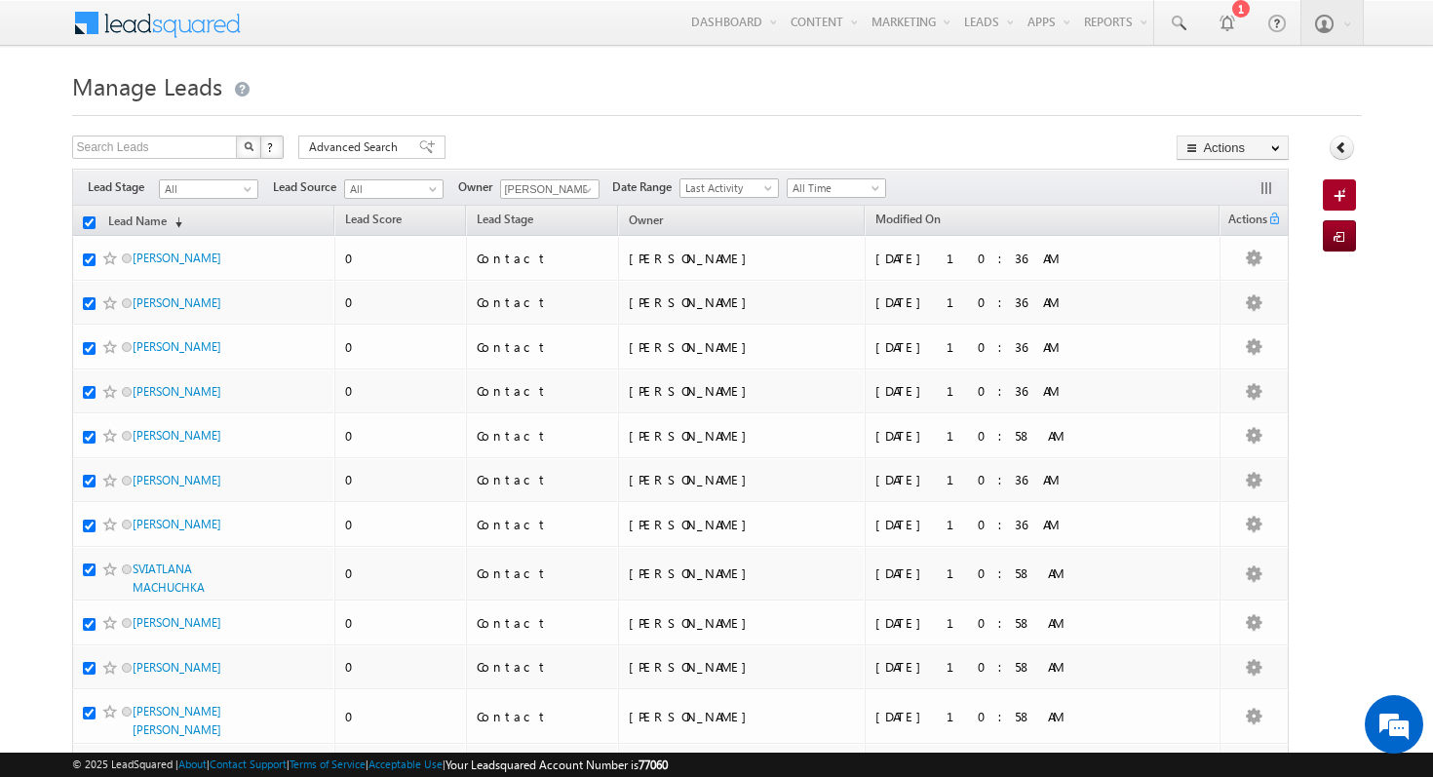
checkbox input "true"
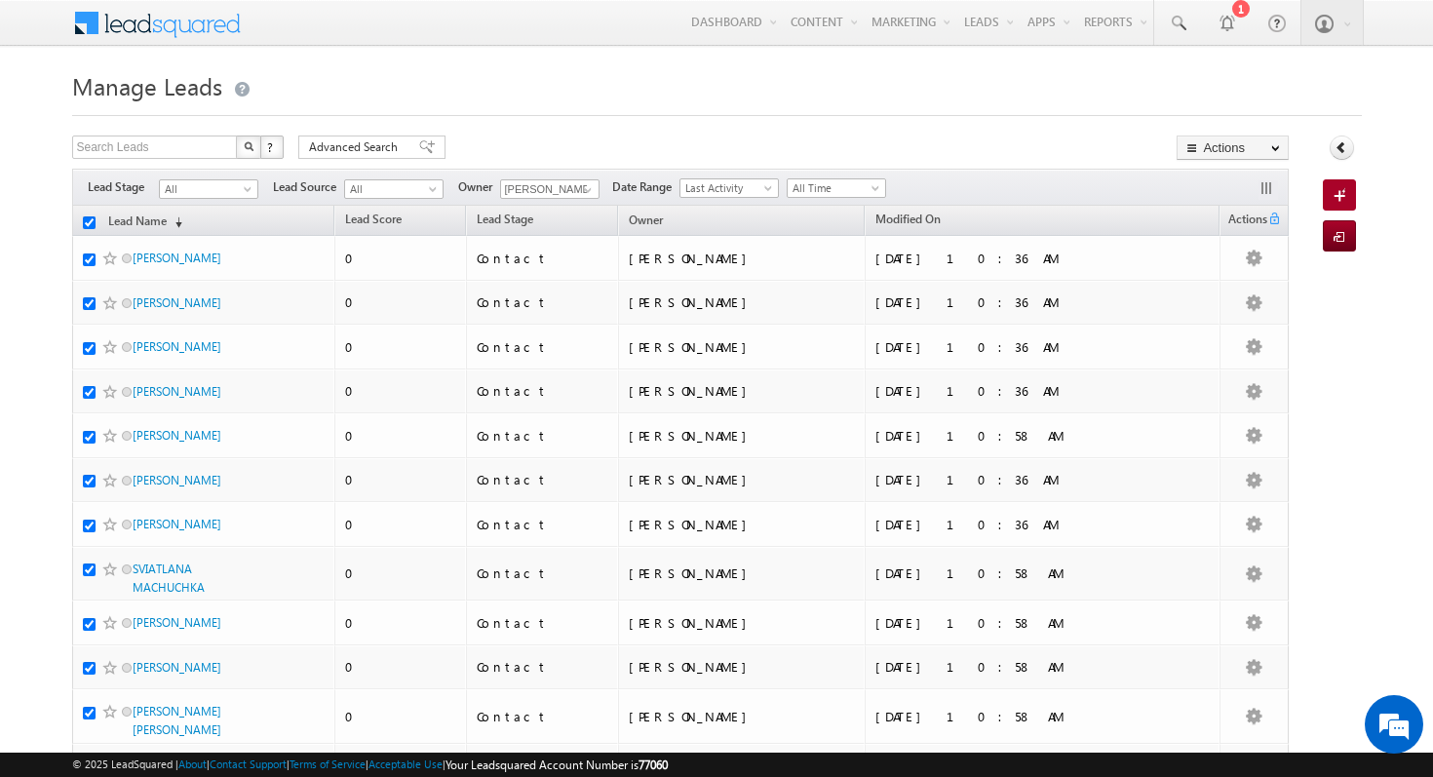
checkbox input "true"
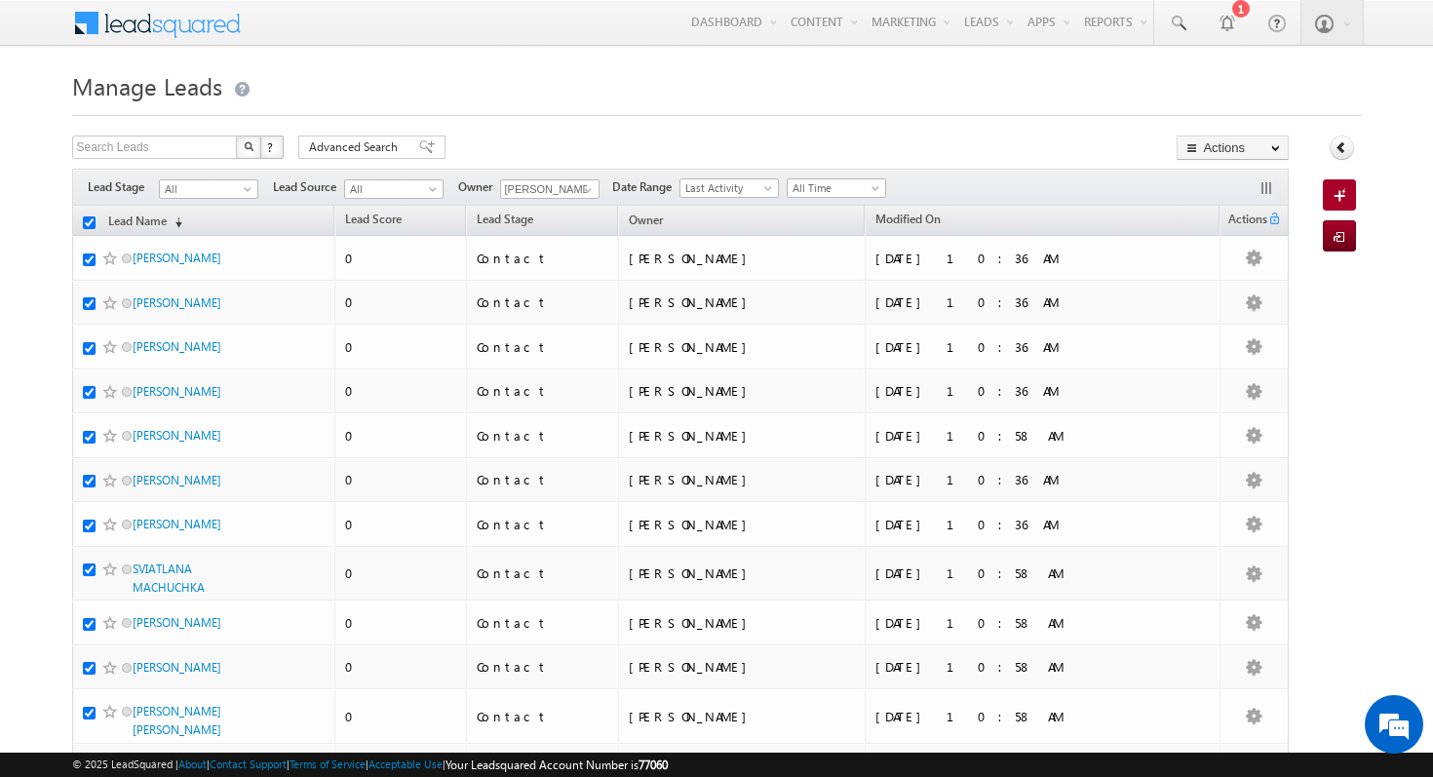
checkbox input "true"
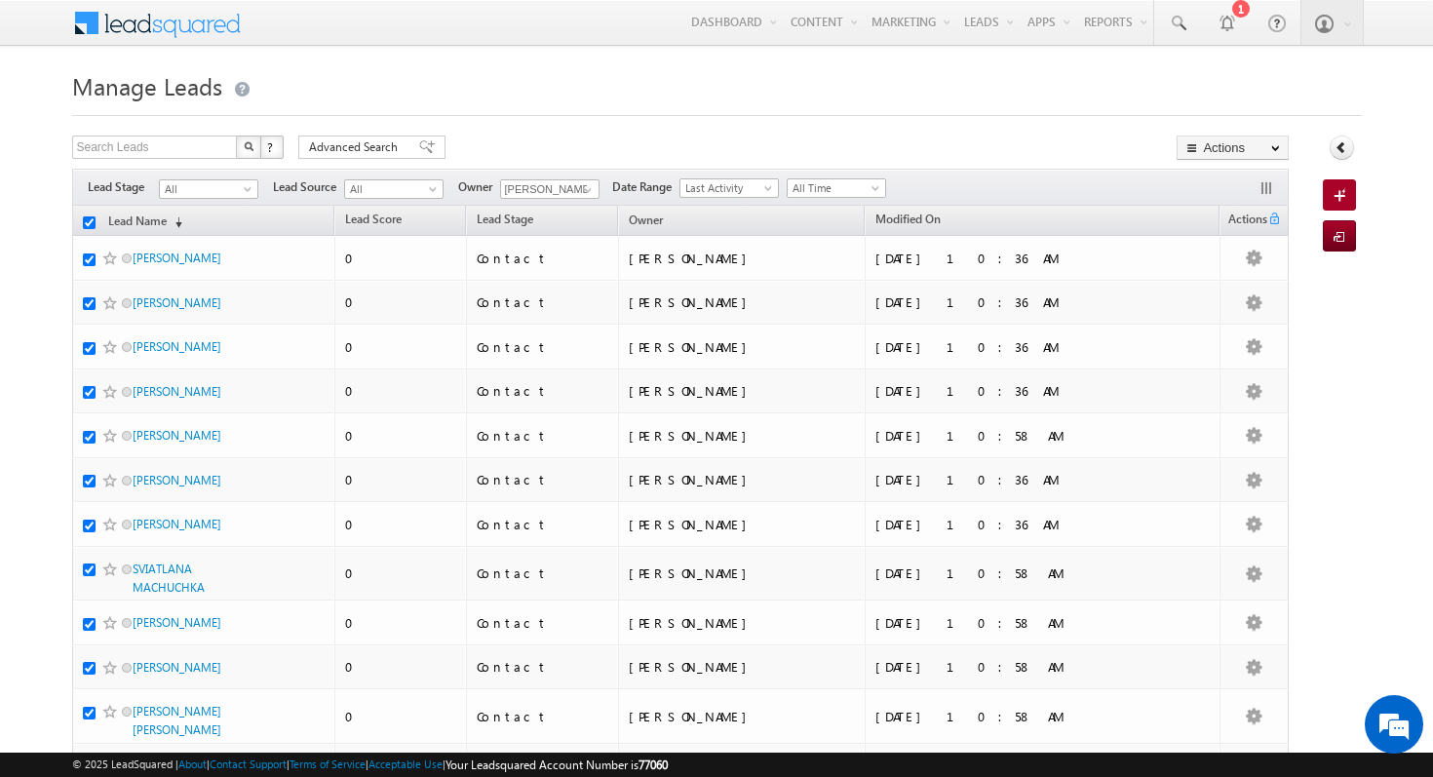
checkbox input "true"
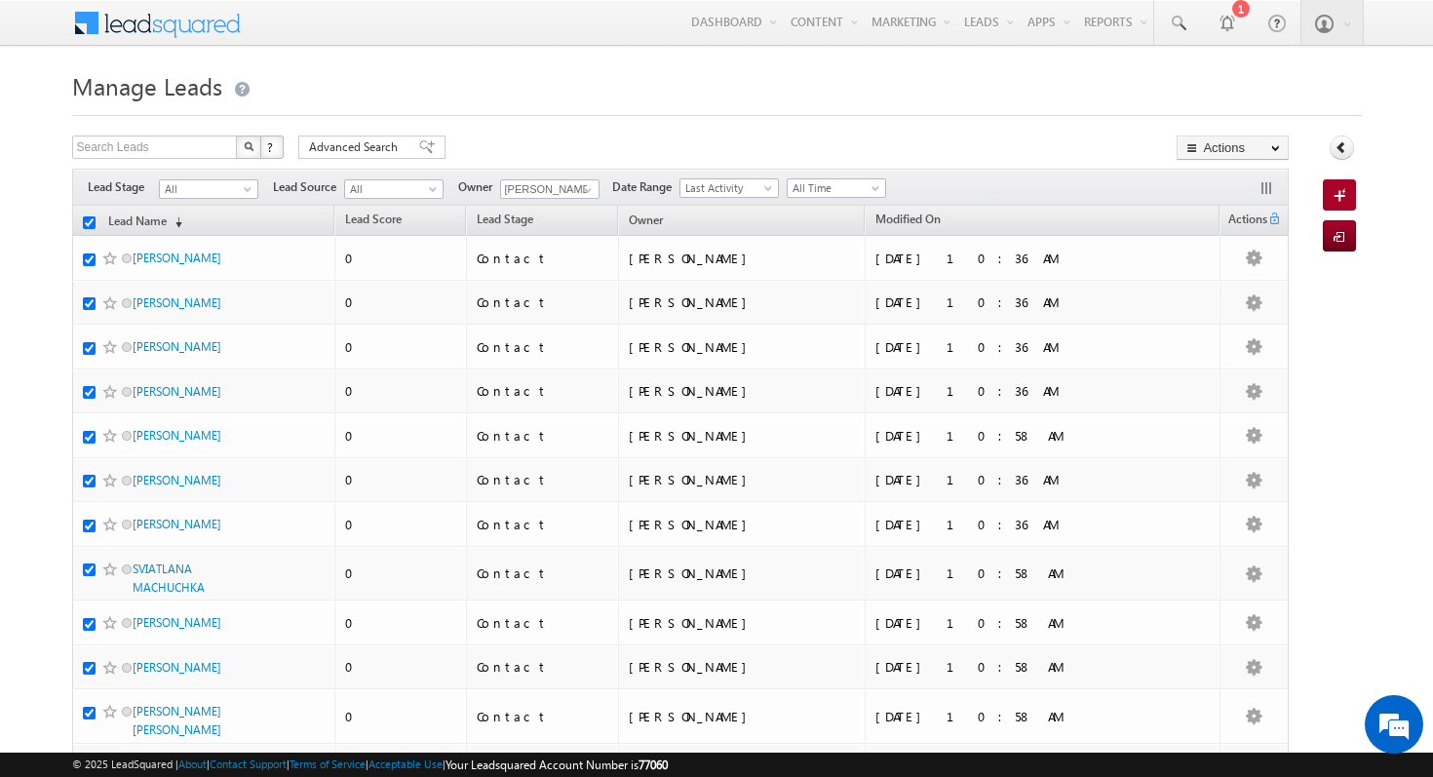
checkbox input "true"
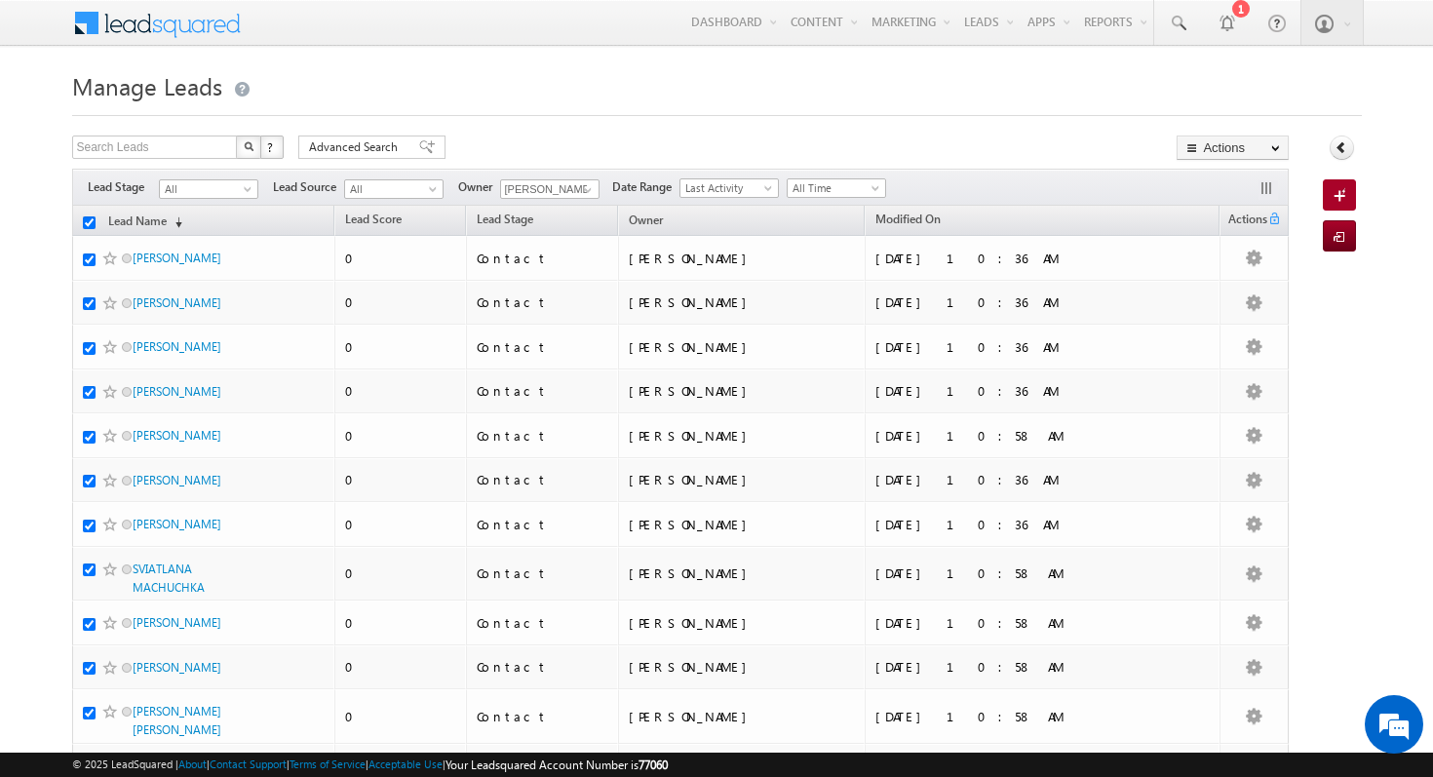
checkbox input "true"
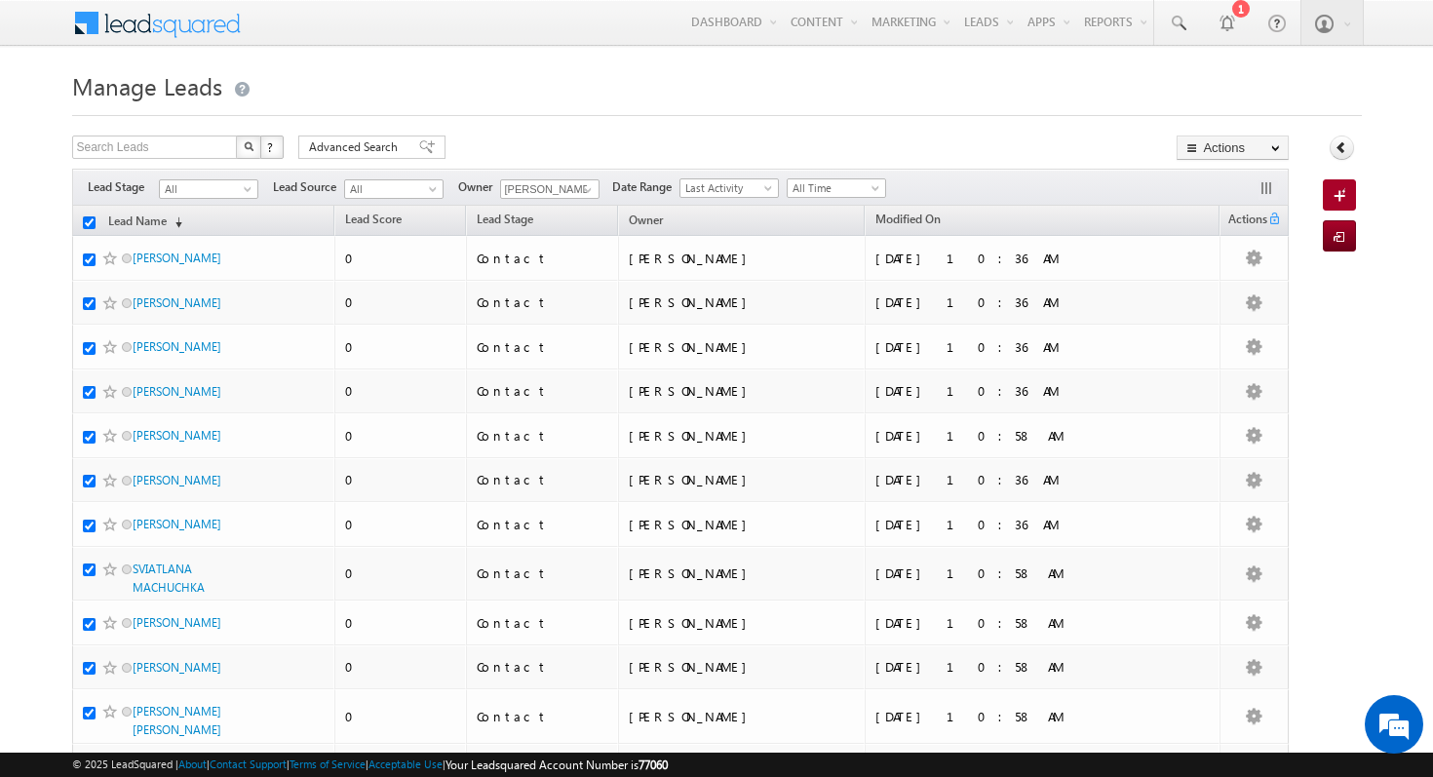
checkbox input "true"
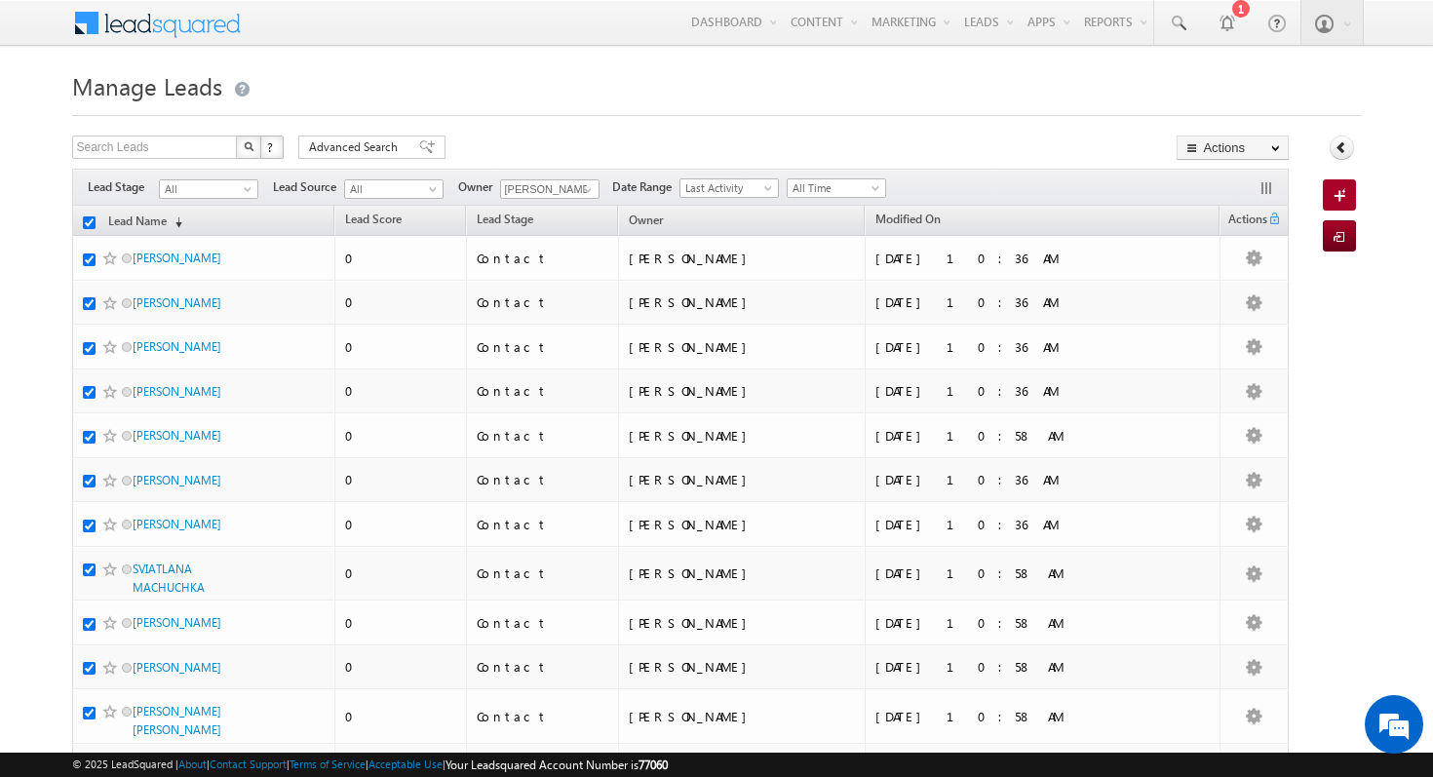
checkbox input "true"
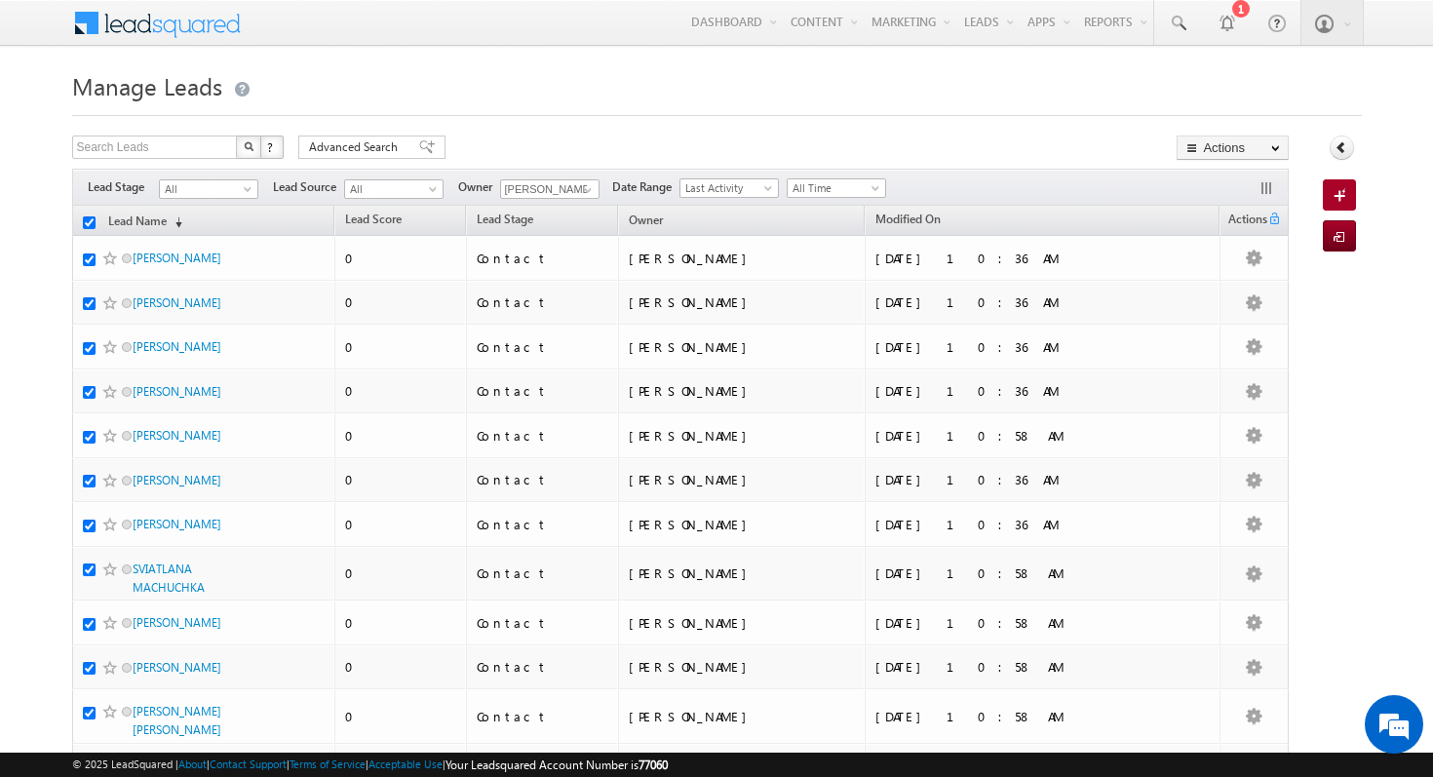
checkbox input "true"
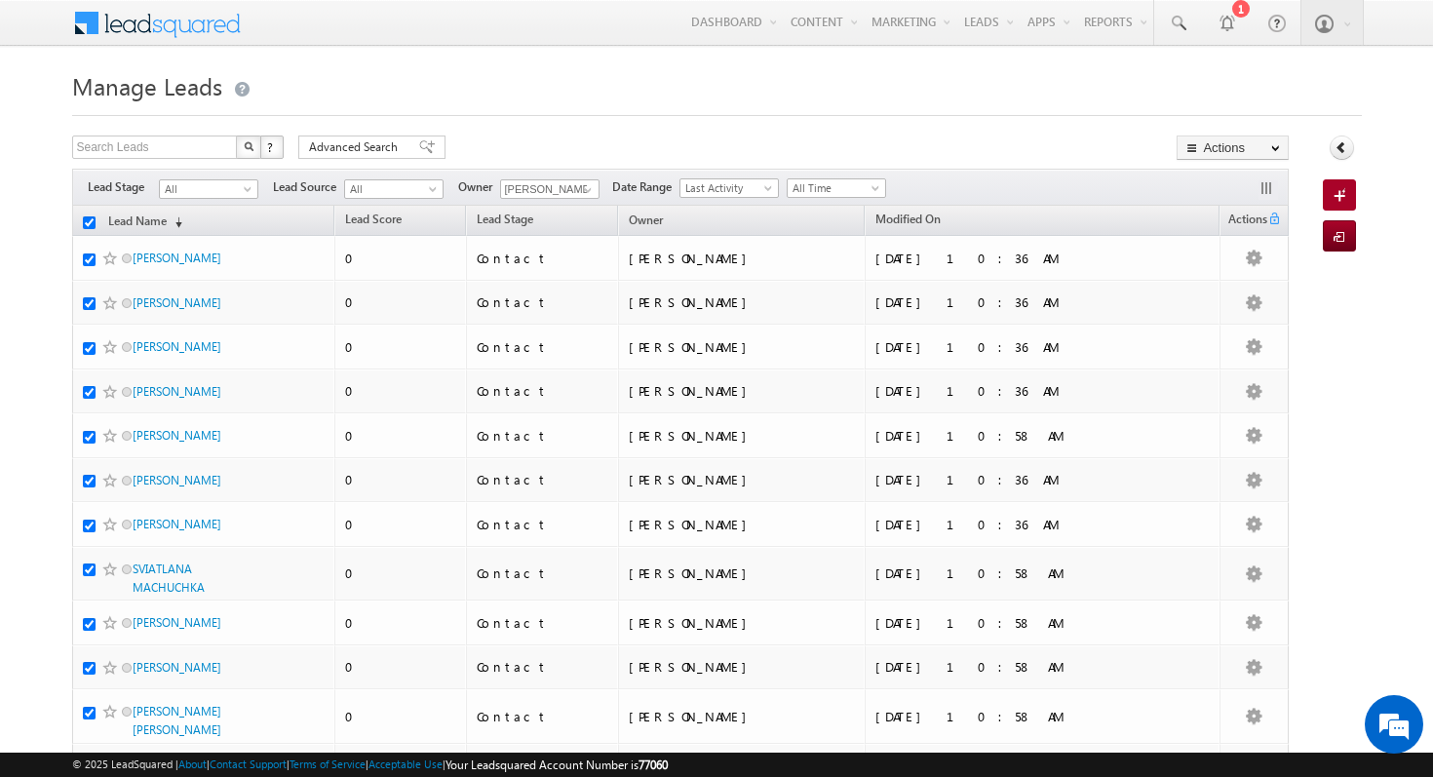
checkbox input "true"
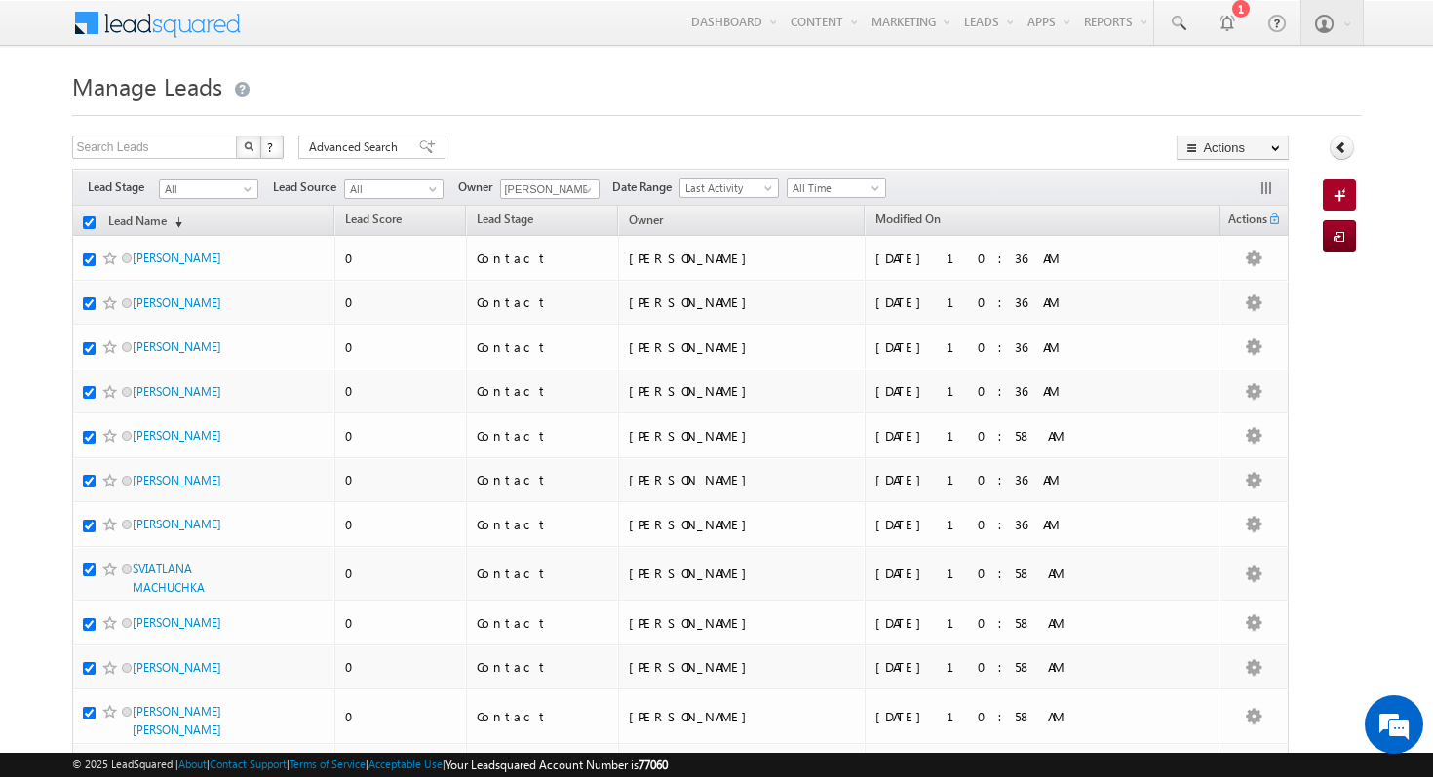
checkbox input "true"
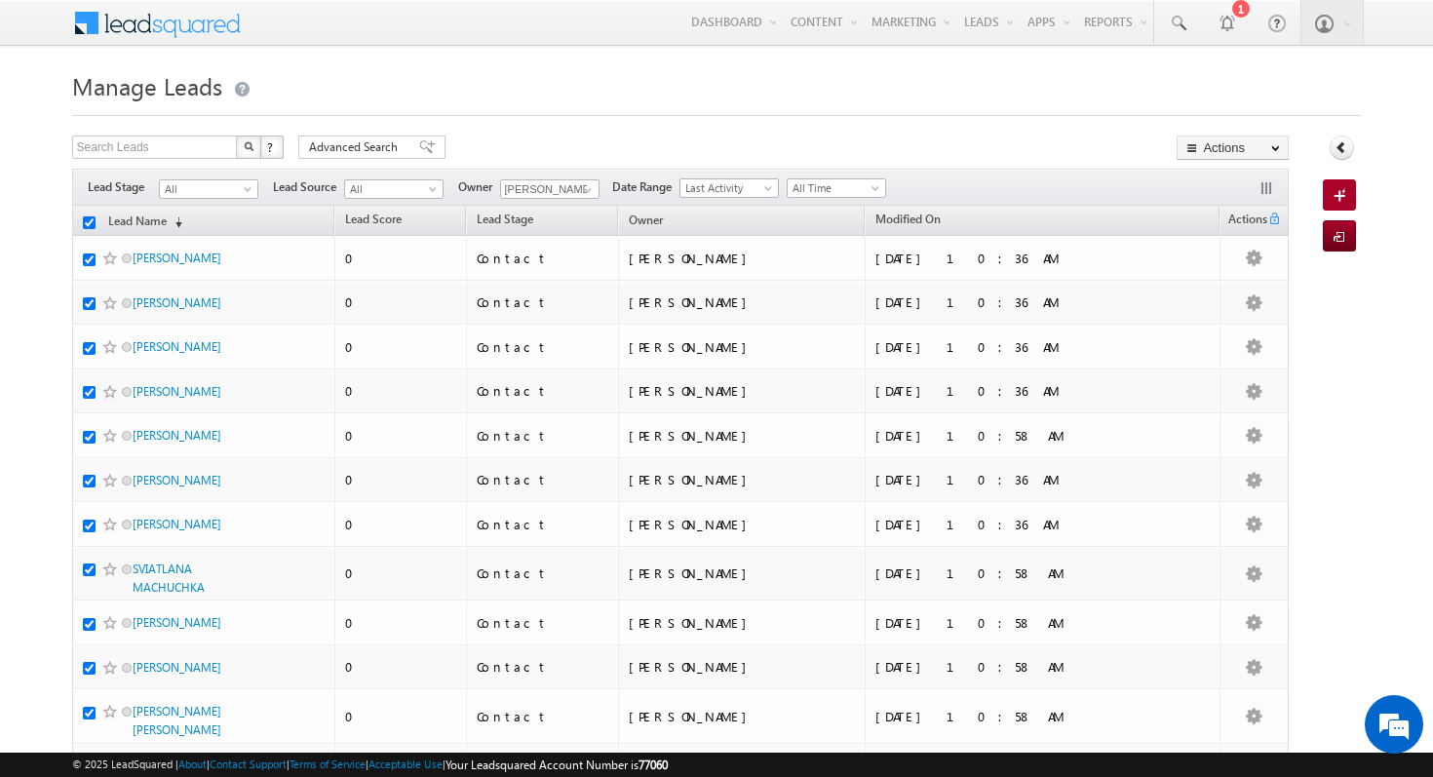
checkbox input "true"
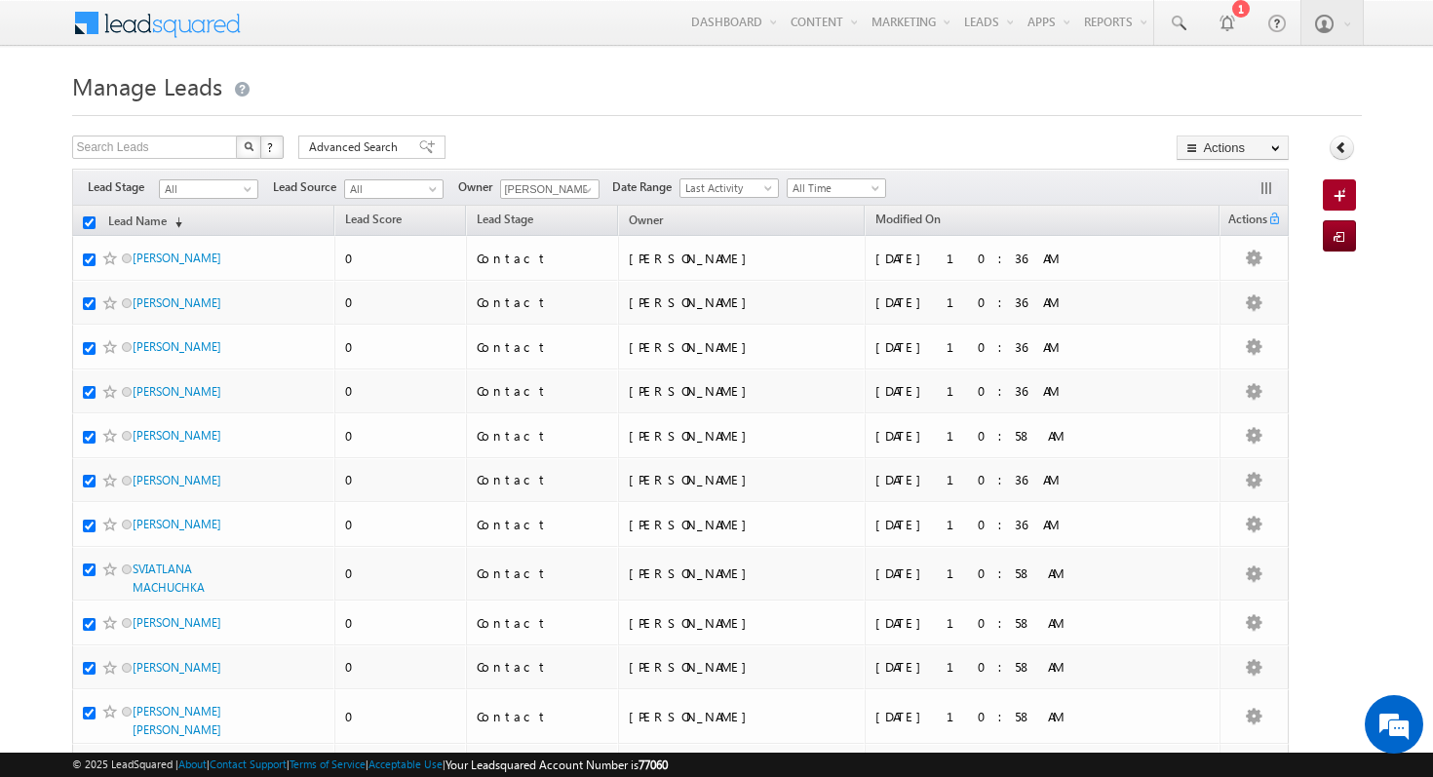
checkbox input "true"
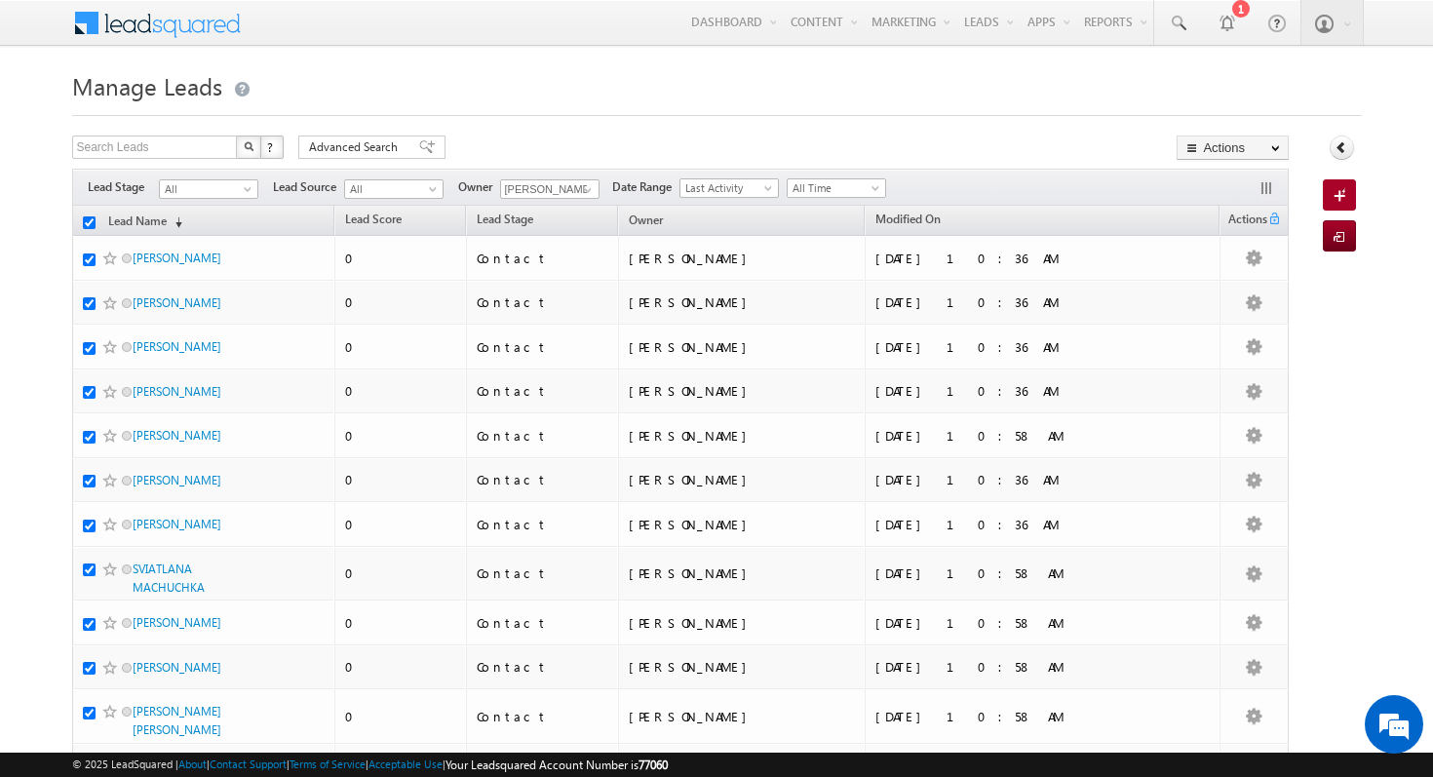
checkbox input "true"
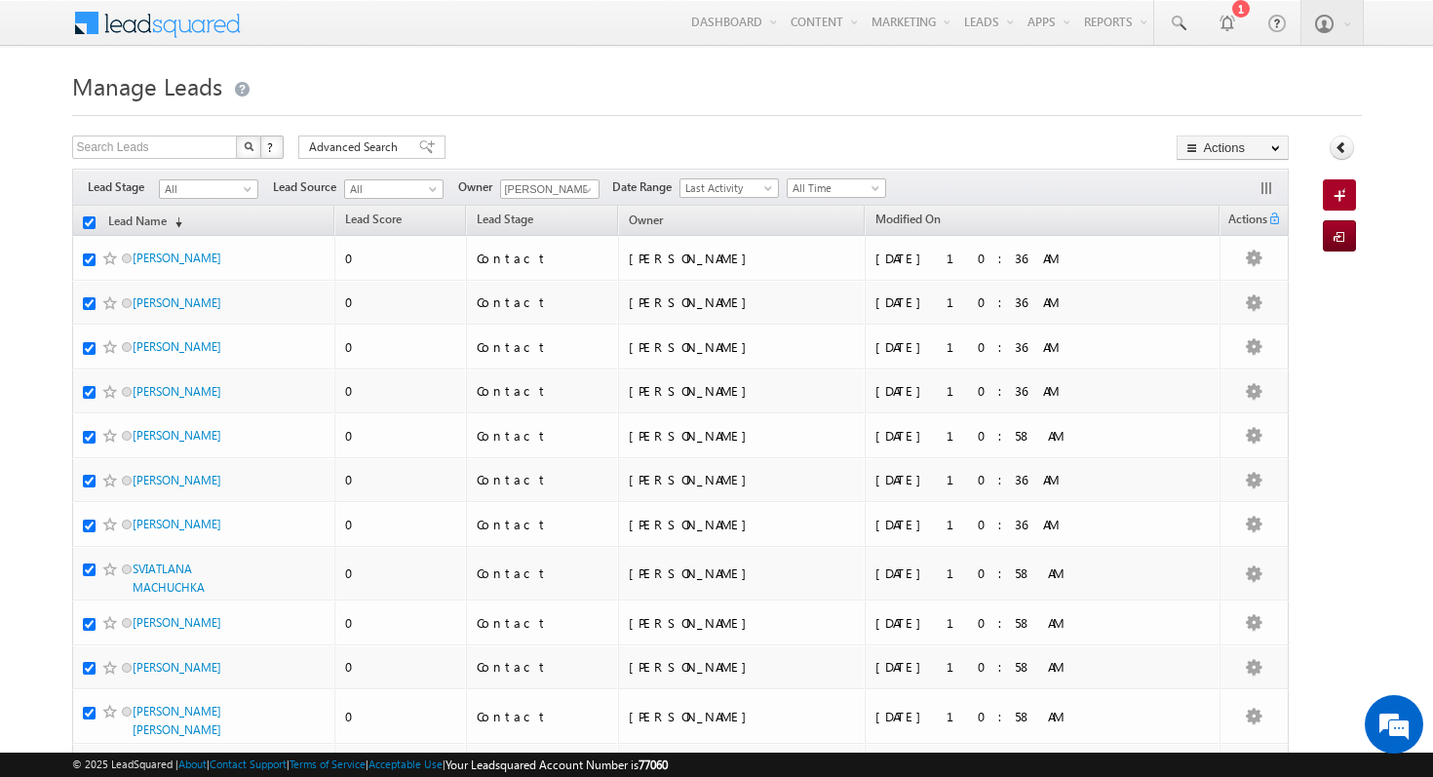
checkbox input "true"
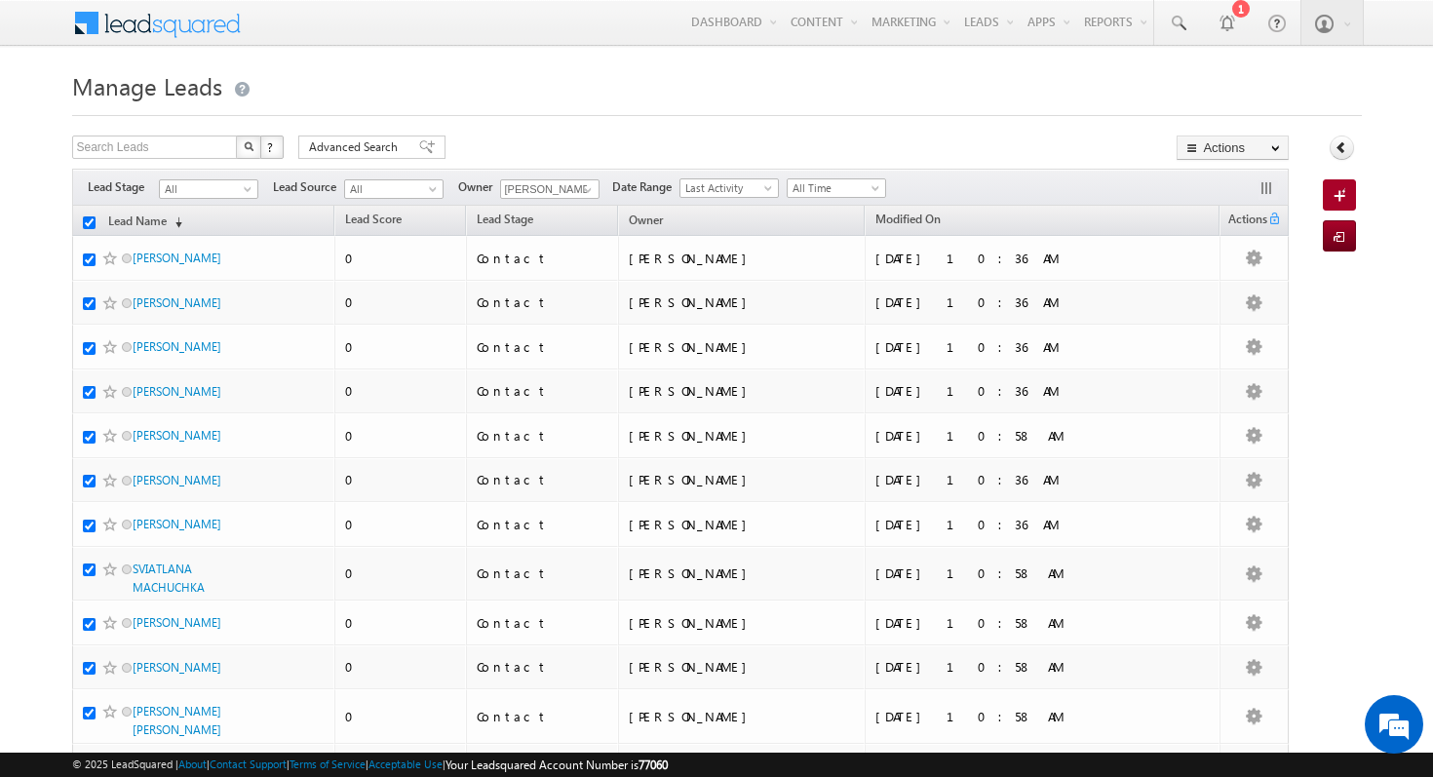
checkbox input "true"
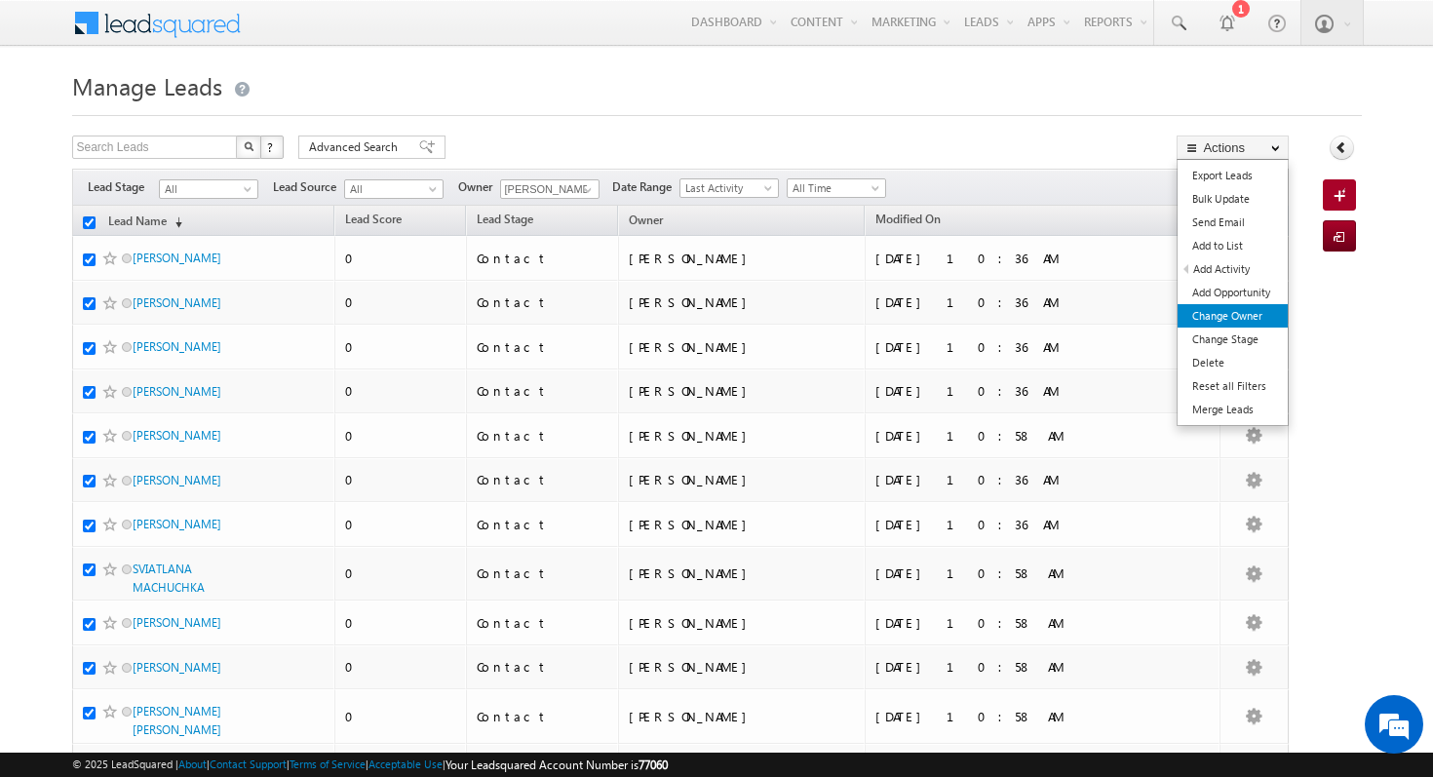
click at [1243, 322] on link "Change Owner" at bounding box center [1232, 315] width 110 height 23
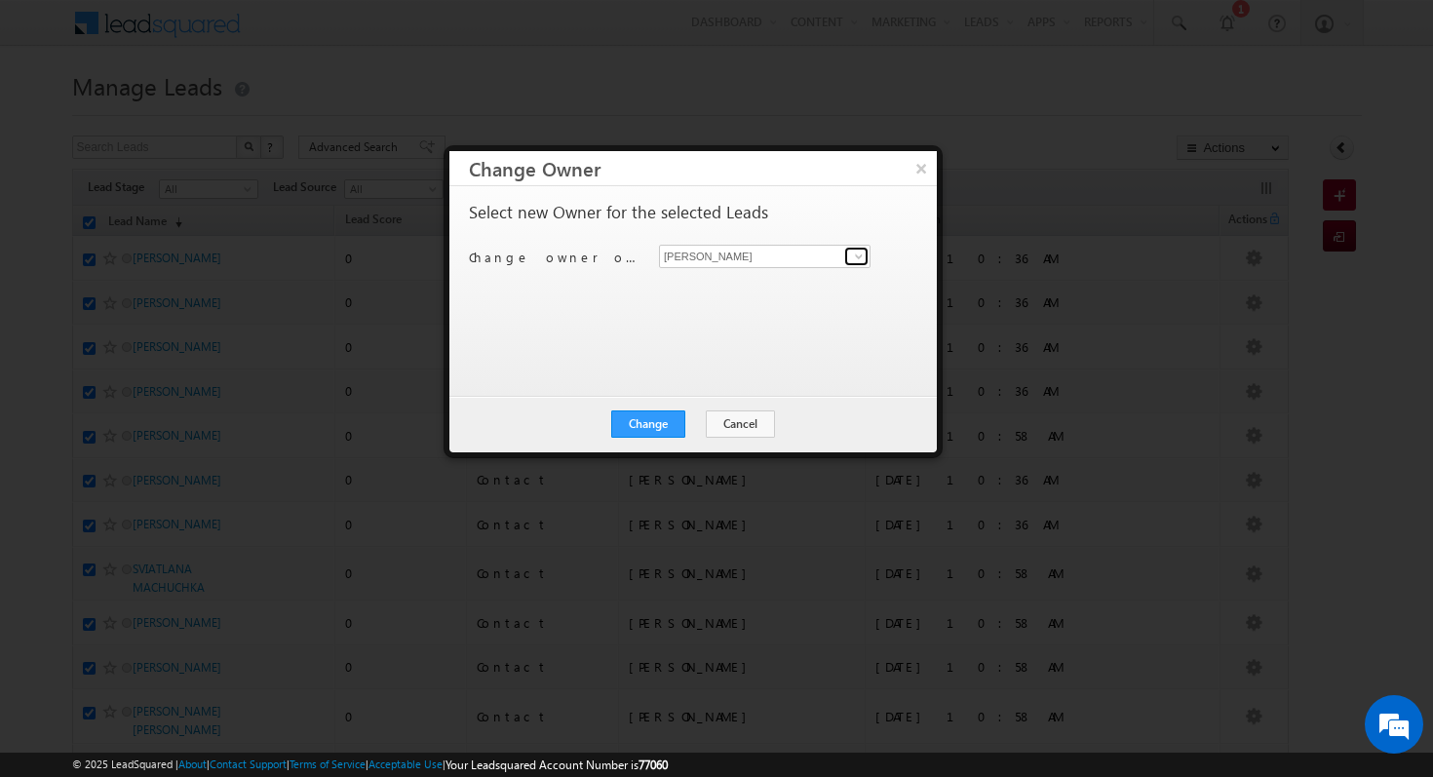
click at [856, 259] on span at bounding box center [859, 257] width 16 height 16
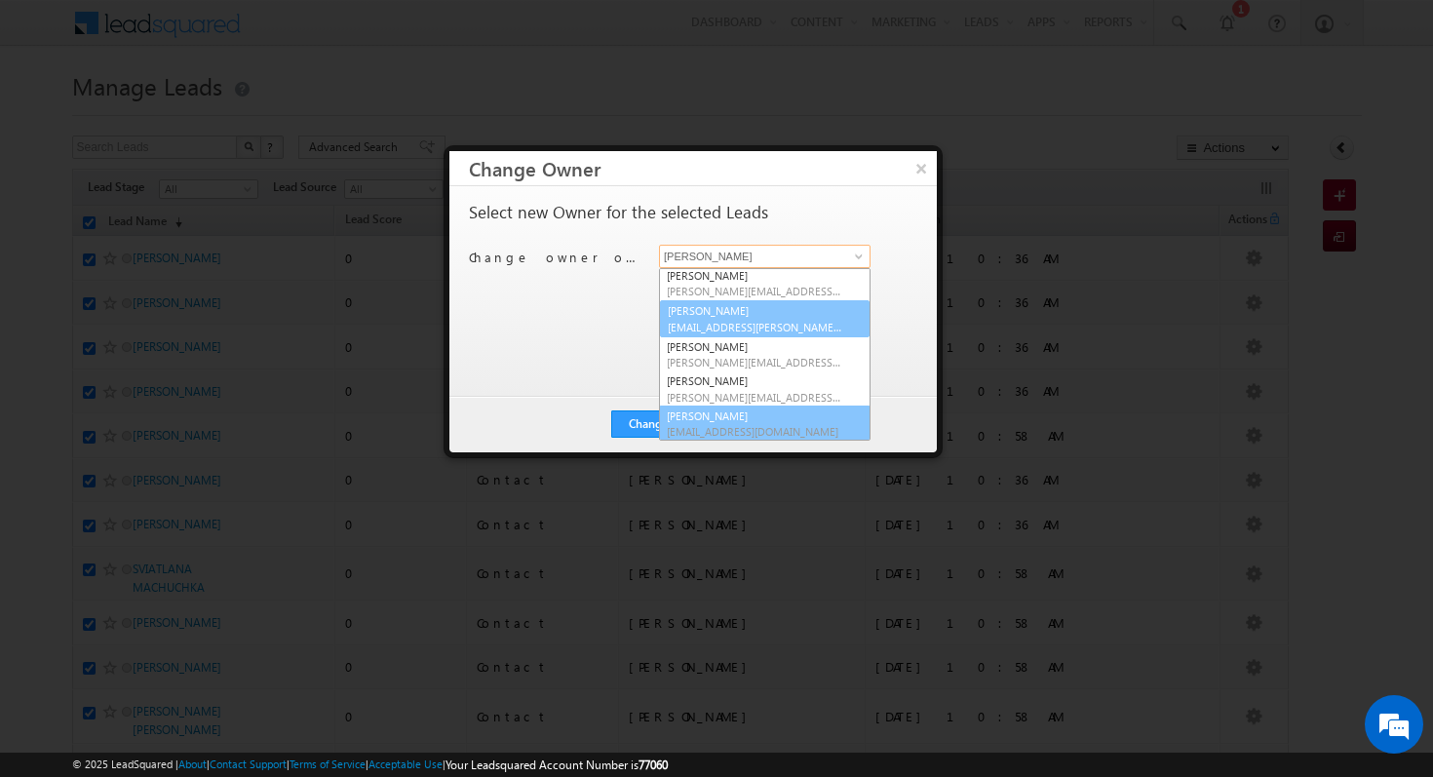
scroll to position [2, 0]
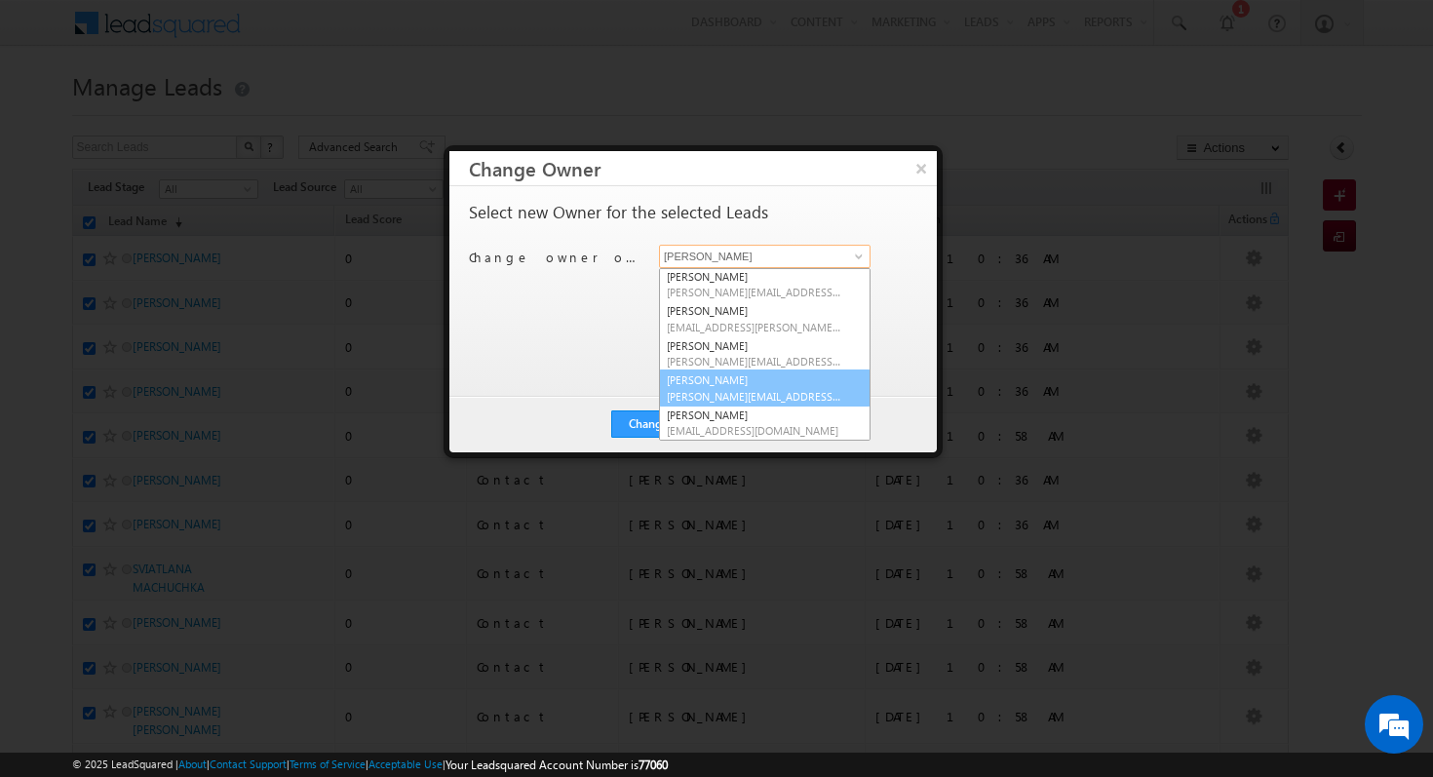
click at [719, 390] on span "[PERSON_NAME][EMAIL_ADDRESS][PERSON_NAME][DOMAIN_NAME]" at bounding box center [754, 396] width 175 height 15
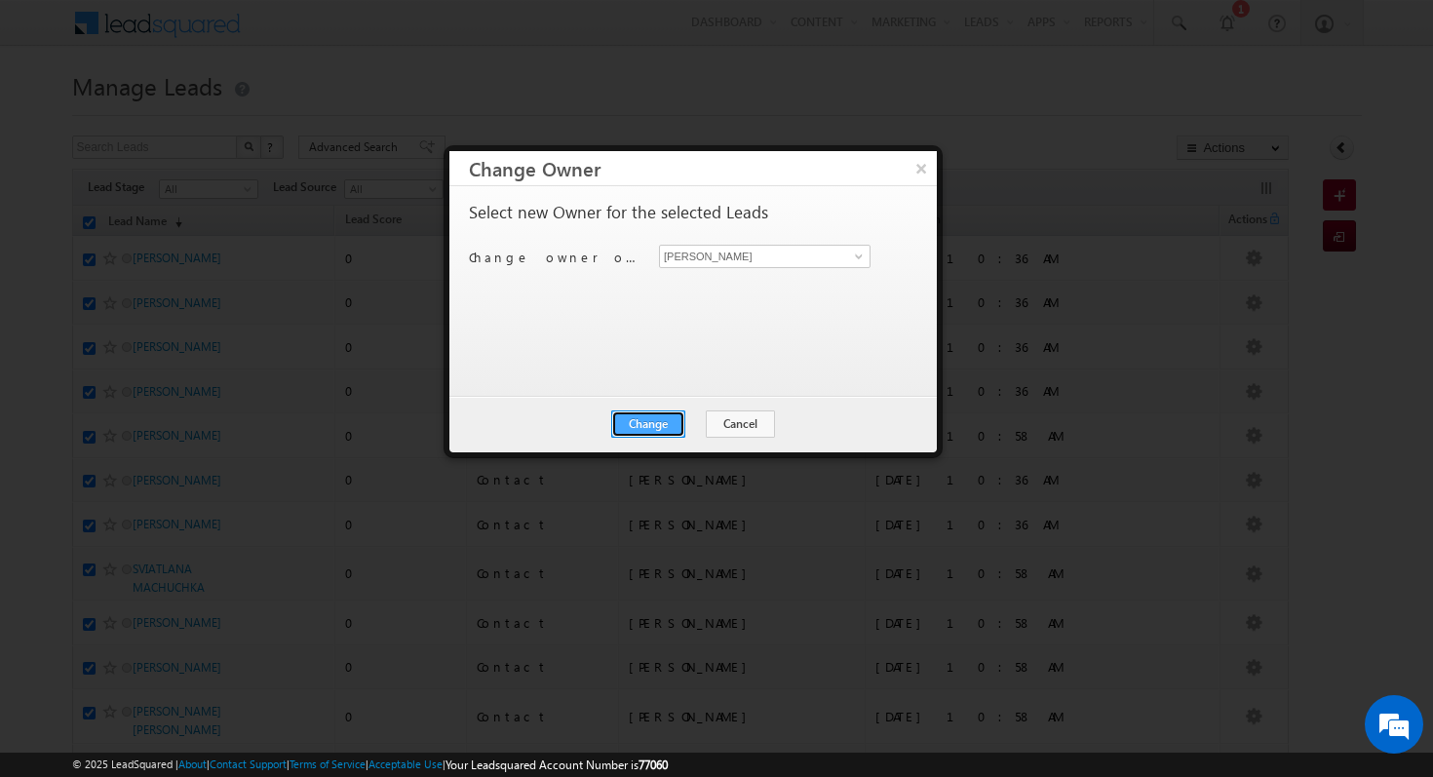
click at [643, 429] on button "Change" at bounding box center [648, 423] width 74 height 27
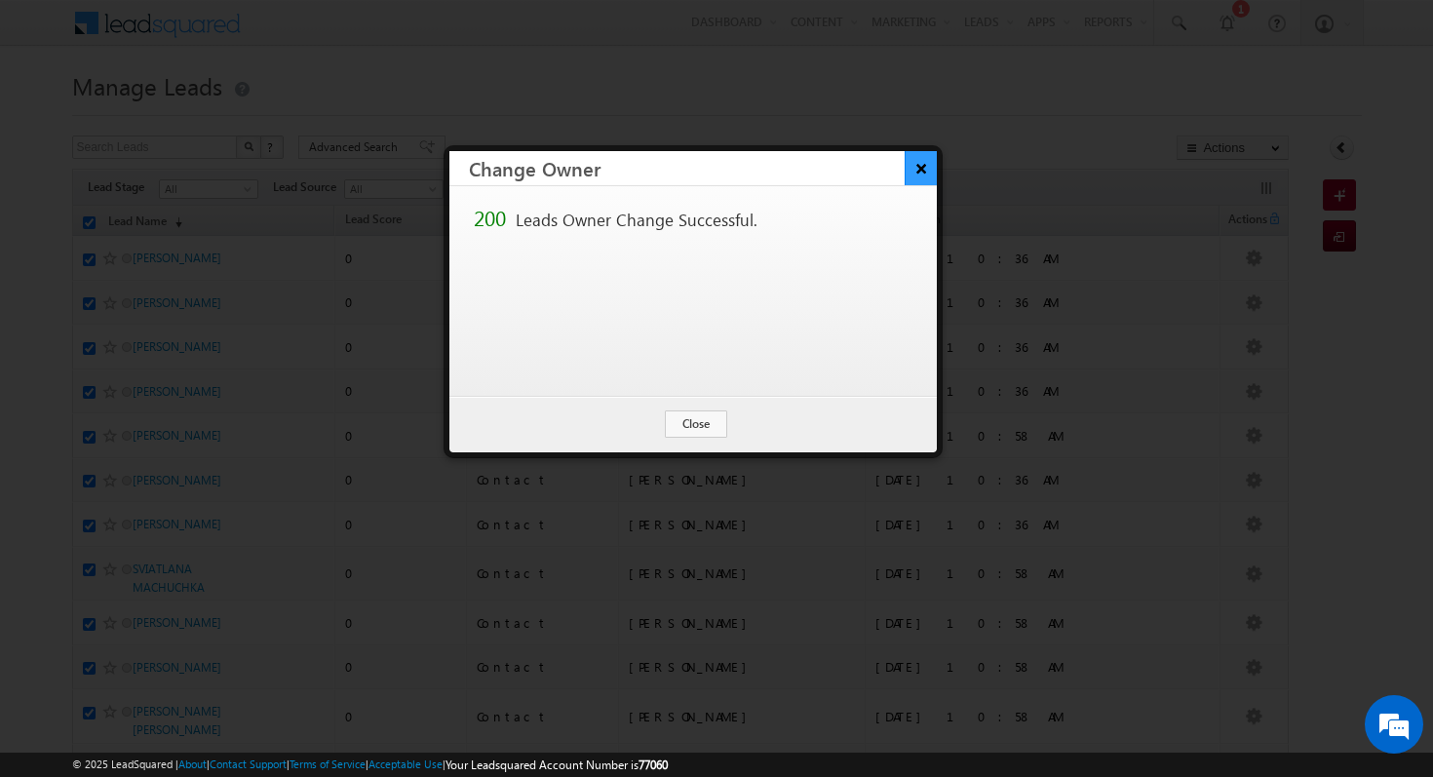
click at [922, 176] on button "×" at bounding box center [920, 168] width 32 height 34
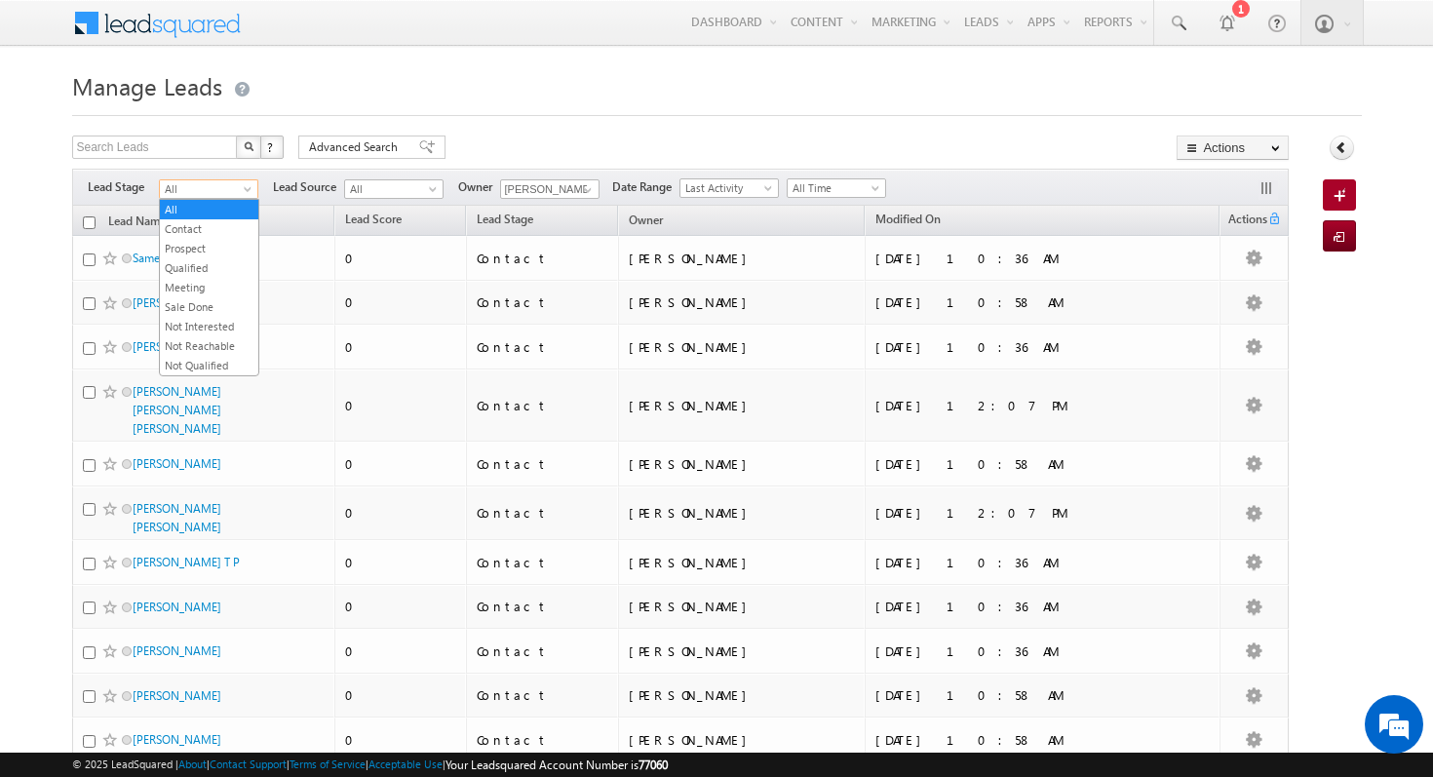
click at [216, 191] on span "All" at bounding box center [206, 189] width 93 height 18
click at [435, 73] on h1 "Manage Leads" at bounding box center [716, 84] width 1289 height 38
click at [95, 224] on th "Lead Name (sorted descending)" at bounding box center [203, 221] width 263 height 30
click at [91, 224] on input "checkbox" at bounding box center [89, 222] width 13 height 13
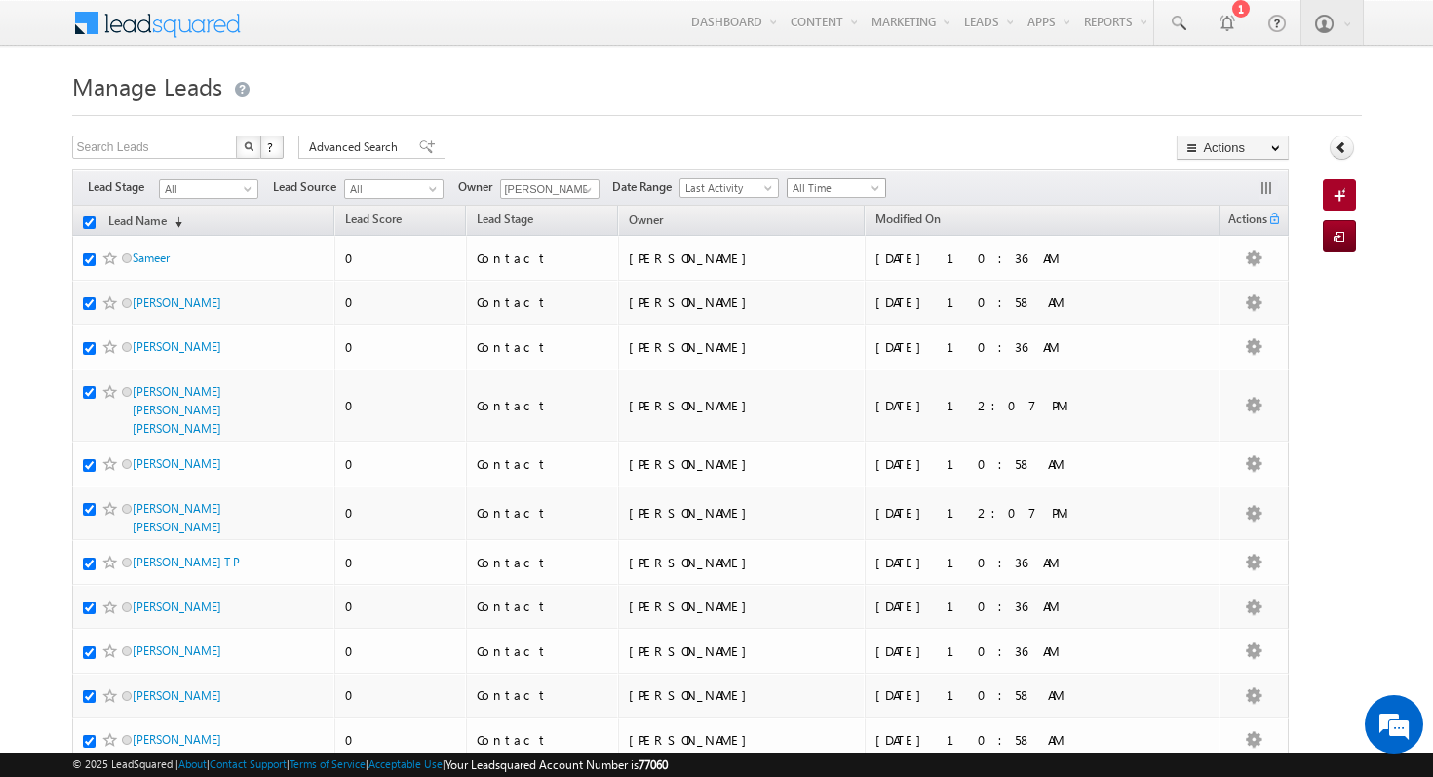
click at [850, 192] on span "All Time" at bounding box center [833, 188] width 93 height 18
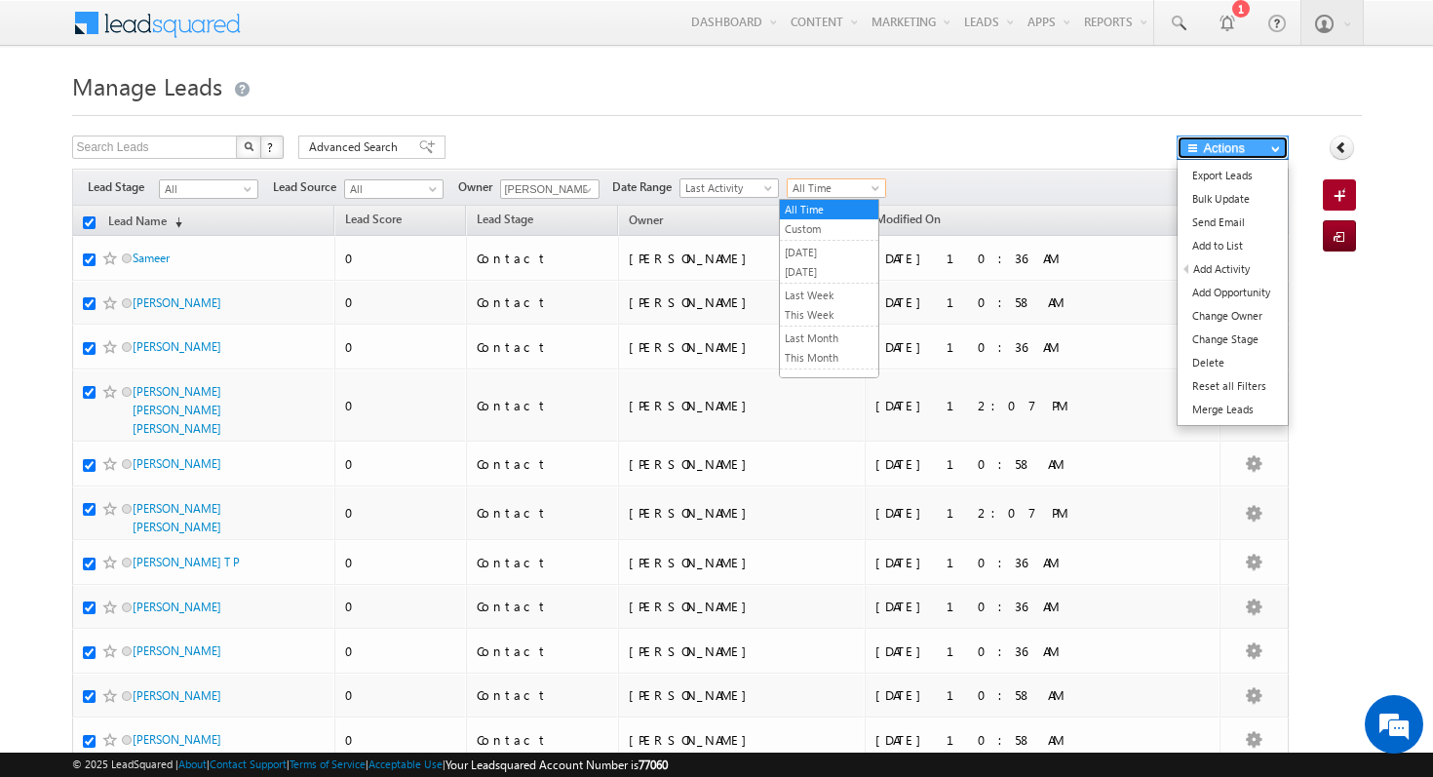
click at [1243, 137] on button "Actions" at bounding box center [1232, 147] width 112 height 24
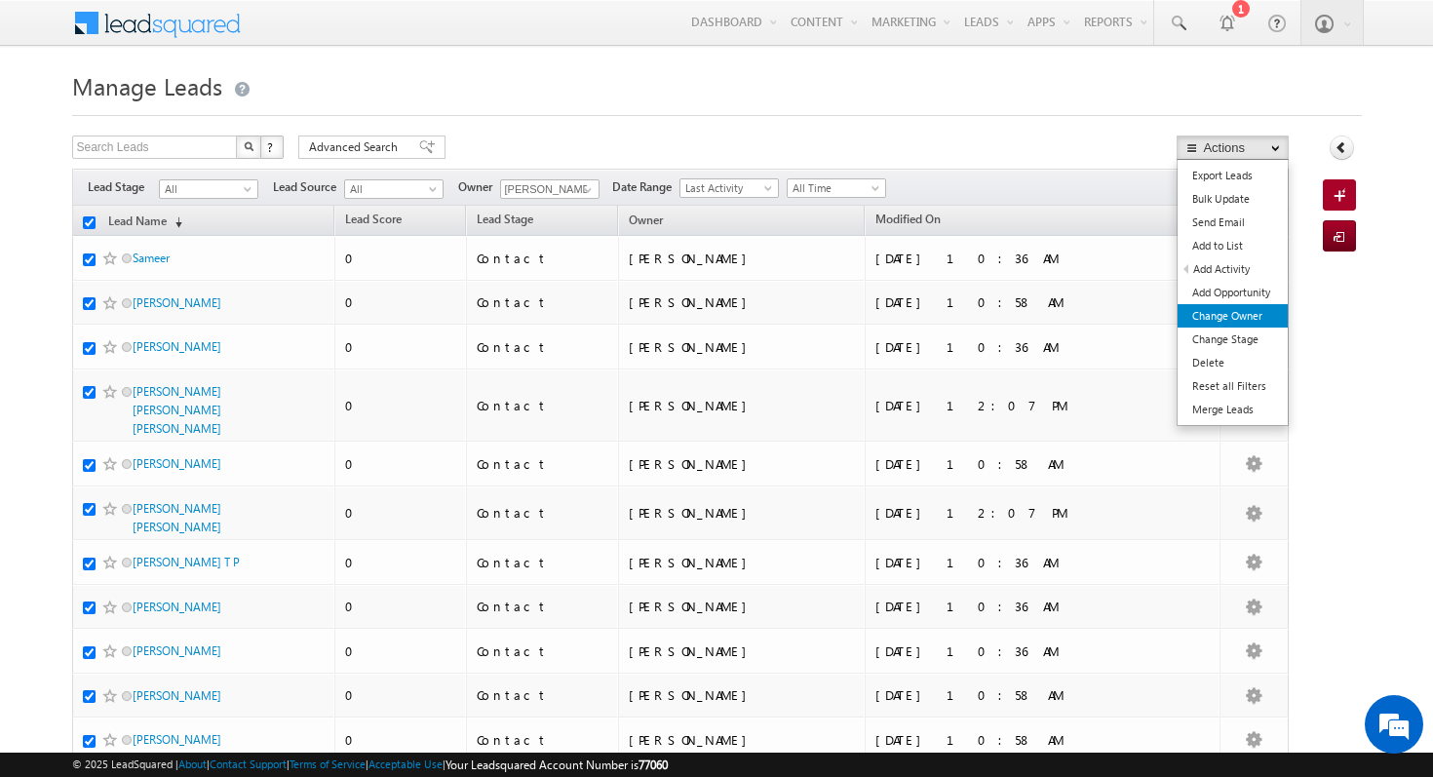
click at [1221, 315] on link "Change Owner" at bounding box center [1232, 315] width 110 height 23
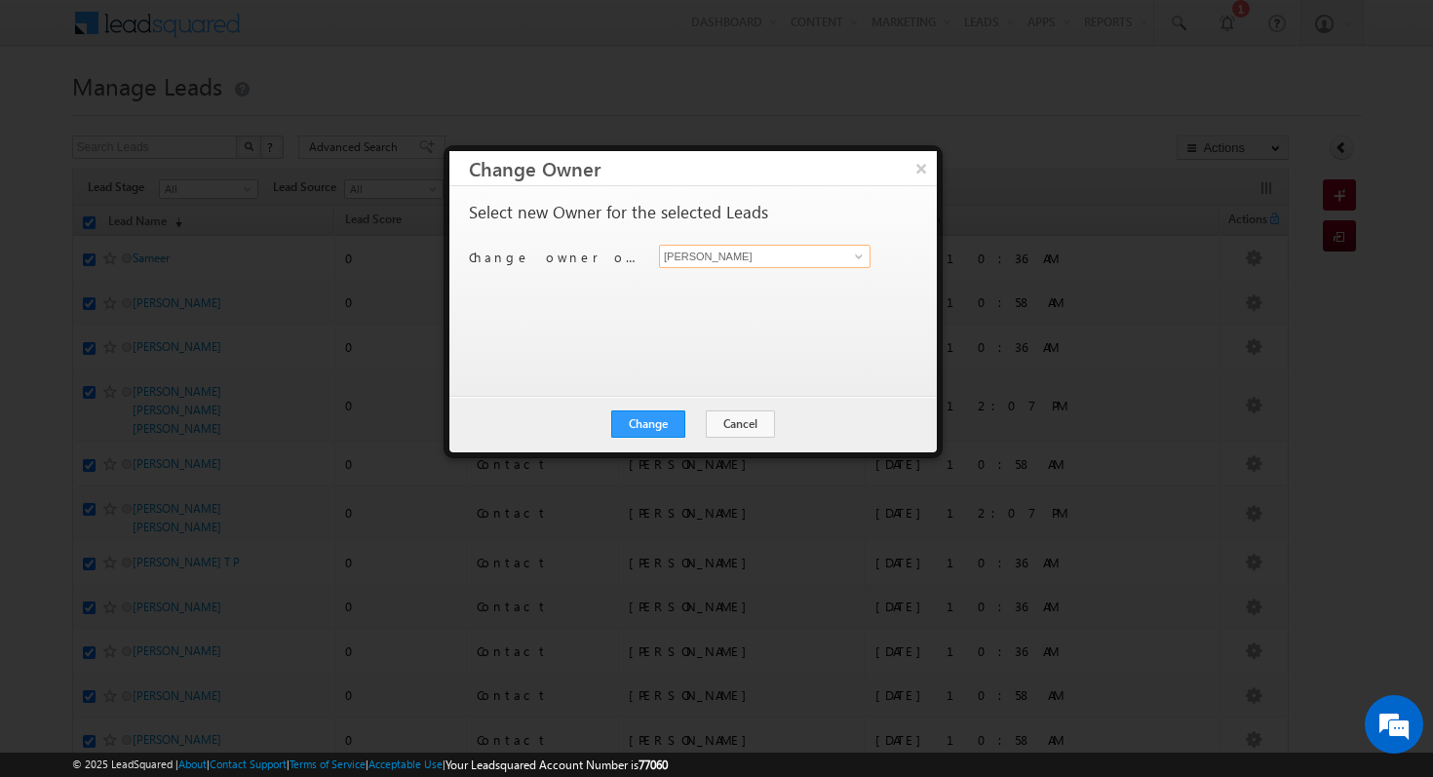
click at [840, 259] on input "[PERSON_NAME]" at bounding box center [764, 256] width 211 height 23
click at [861, 255] on span at bounding box center [859, 257] width 16 height 16
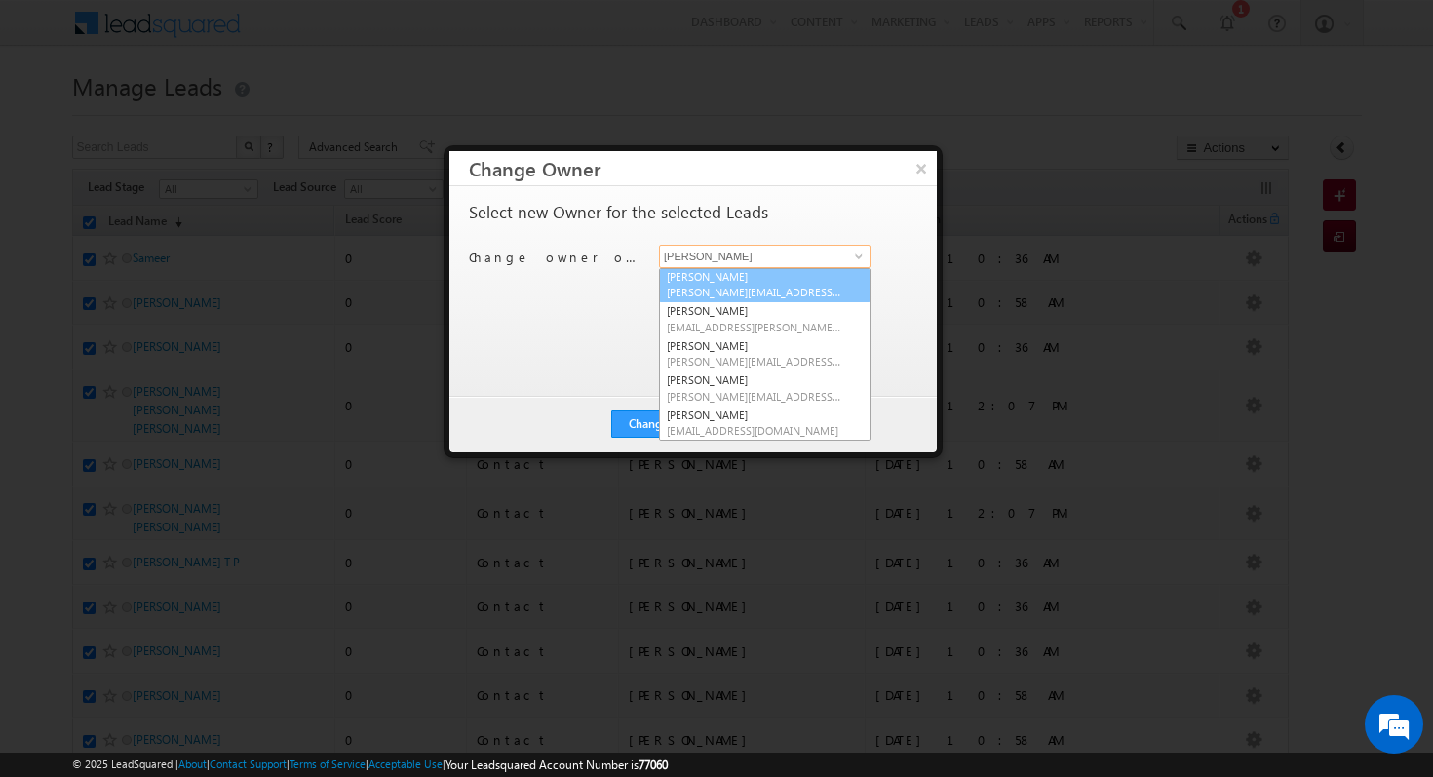
scroll to position [0, 0]
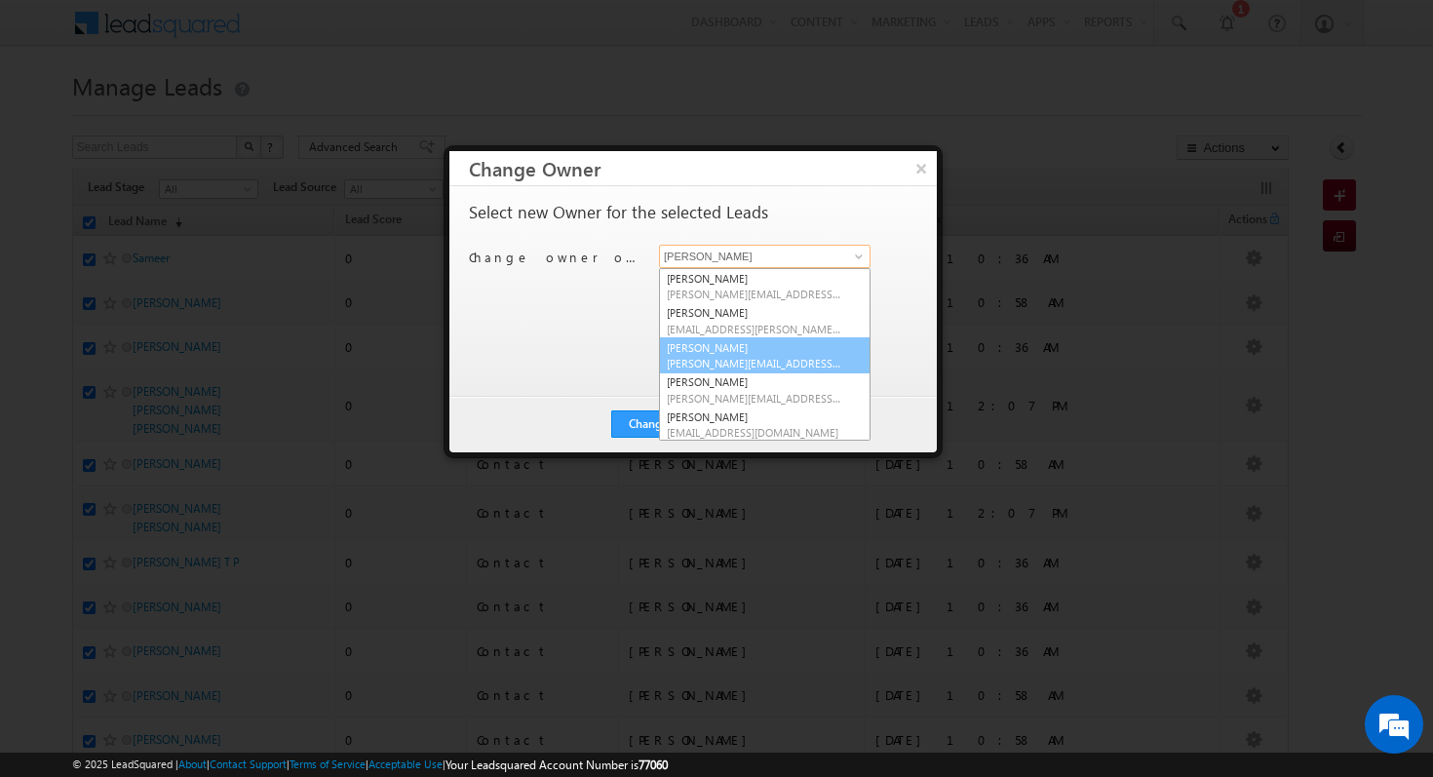
click at [777, 357] on span "[PERSON_NAME][EMAIL_ADDRESS][DOMAIN_NAME]" at bounding box center [754, 363] width 175 height 15
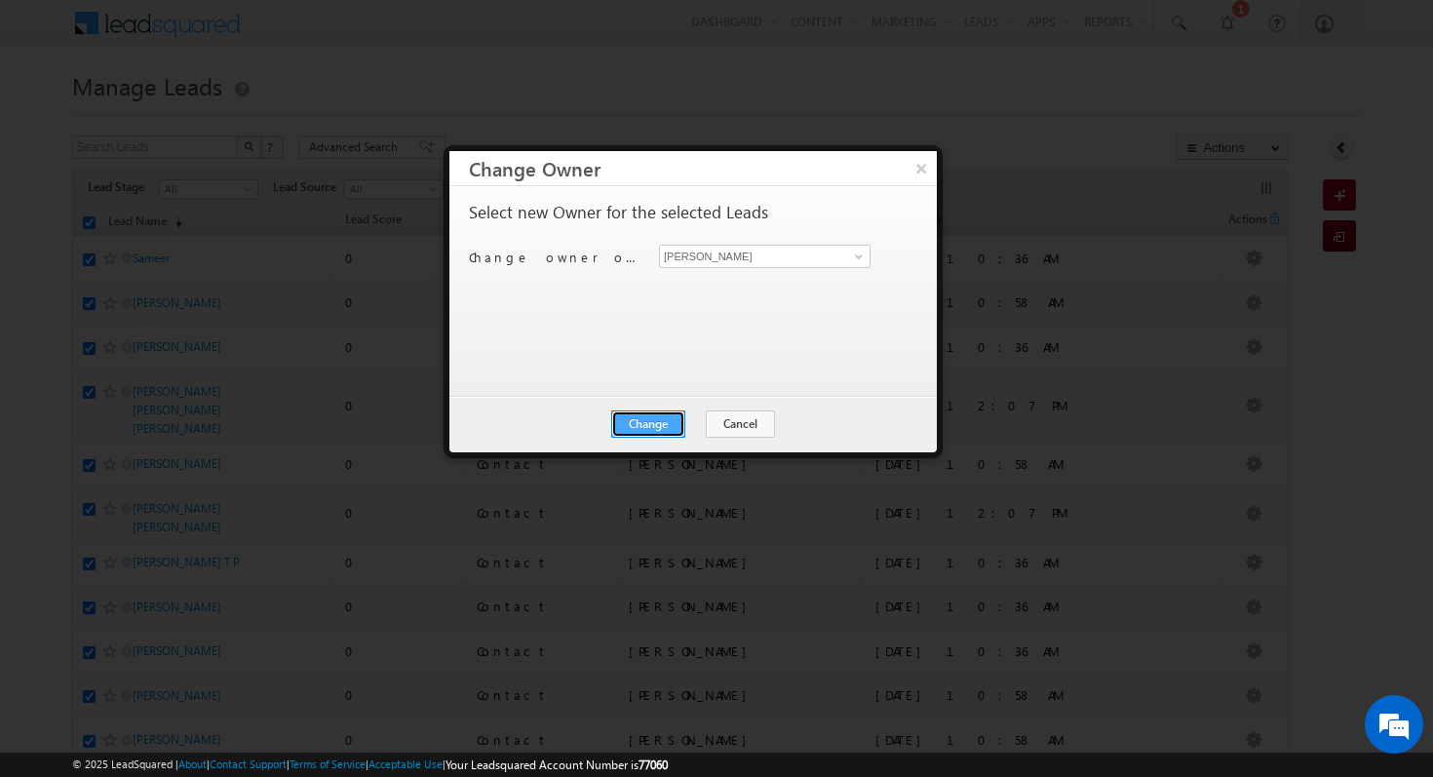
click at [670, 427] on button "Change" at bounding box center [648, 423] width 74 height 27
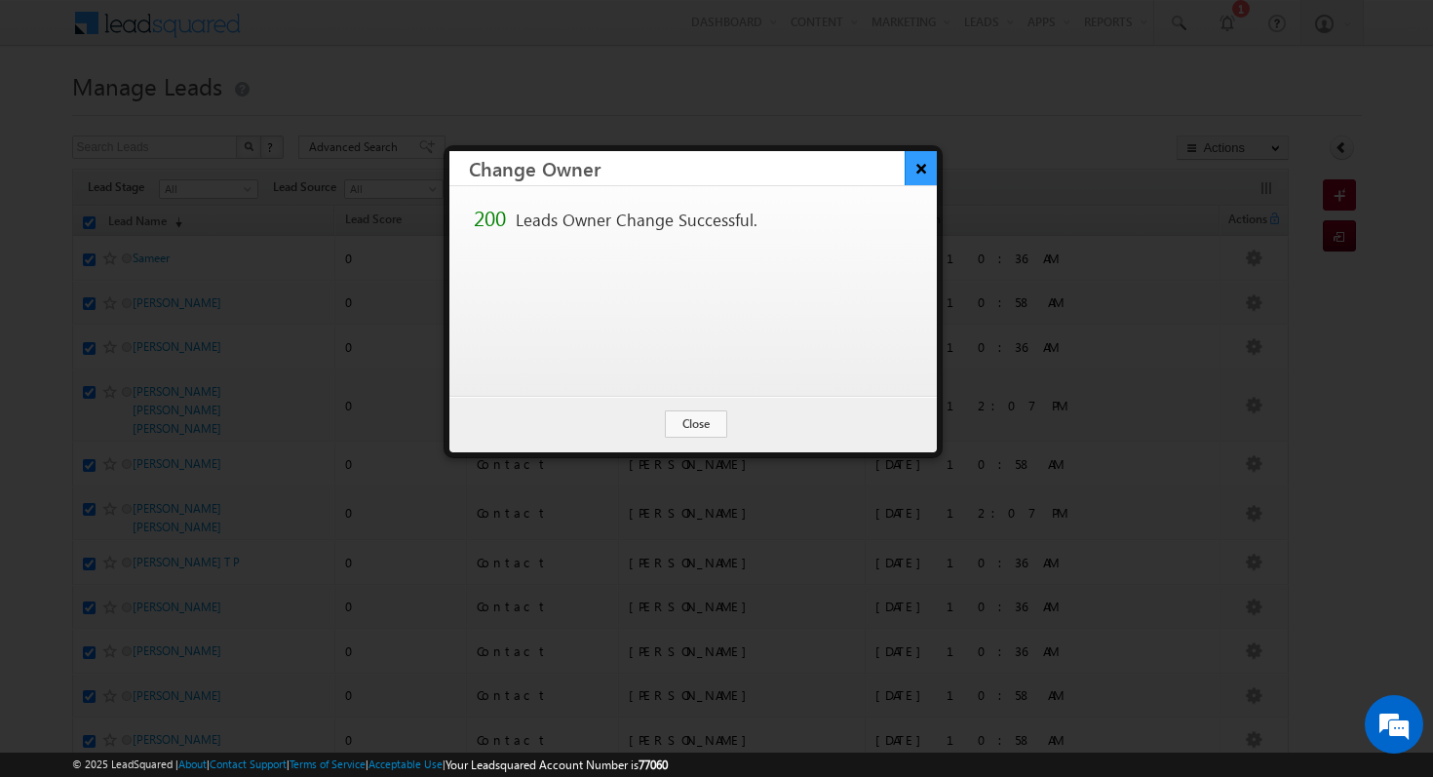
click at [927, 172] on button "×" at bounding box center [920, 168] width 32 height 34
